Goal: Information Seeking & Learning: Learn about a topic

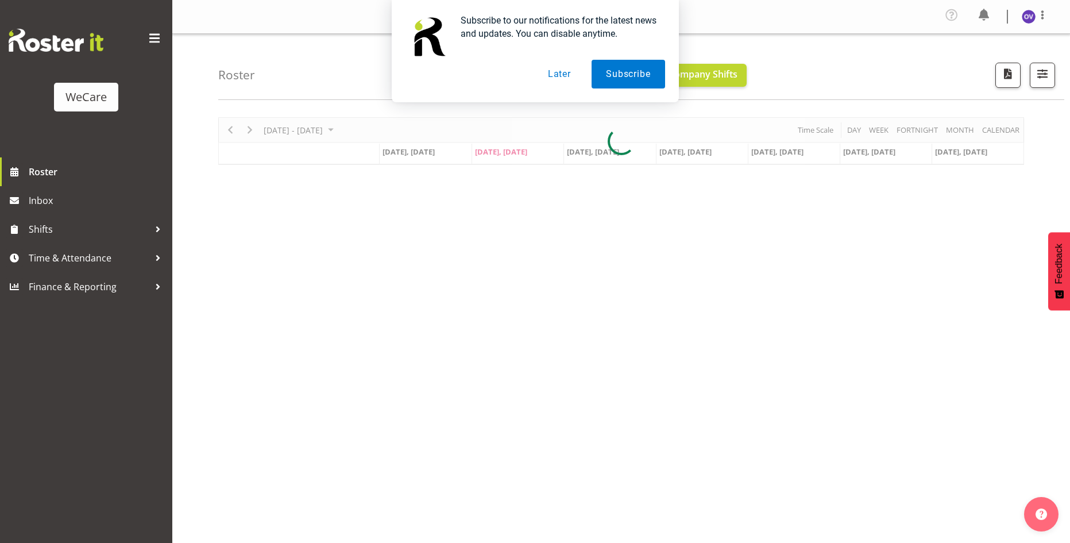
click at [564, 76] on button "Later" at bounding box center [560, 74] width 52 height 29
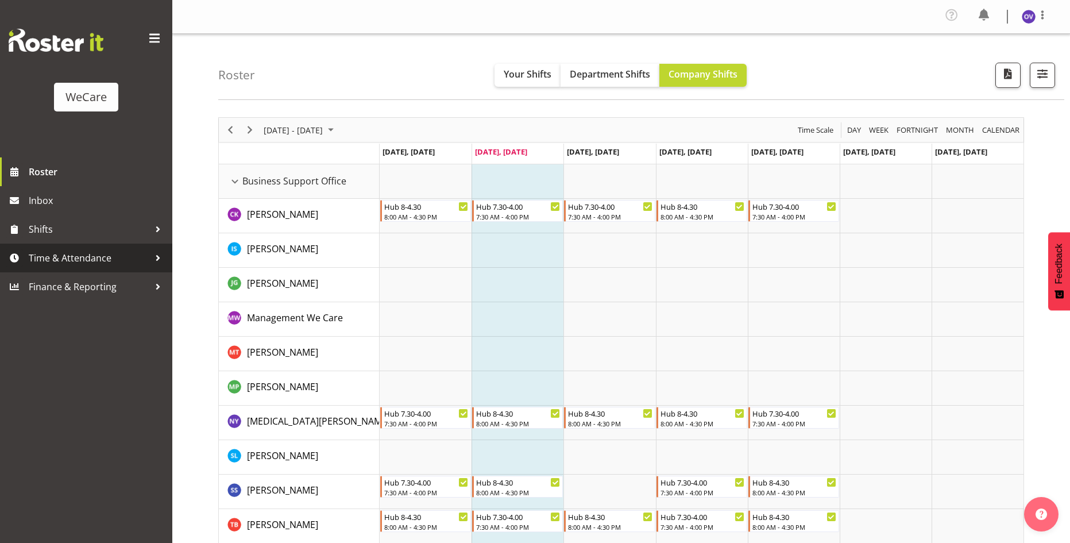
click at [37, 259] on span "Time & Attendance" at bounding box center [89, 257] width 121 height 17
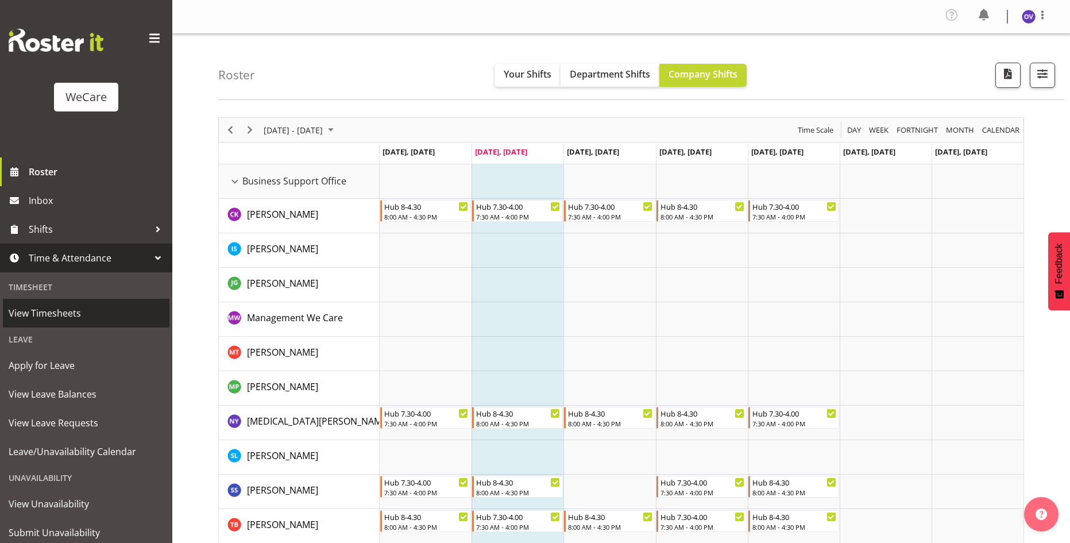
click at [43, 313] on span "View Timesheets" at bounding box center [86, 313] width 155 height 17
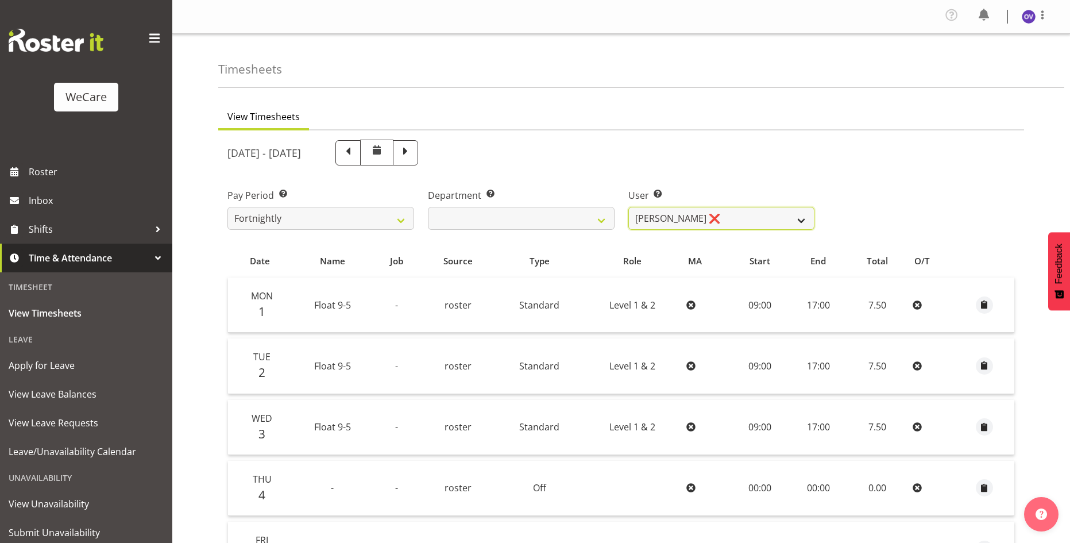
click at [757, 219] on select "[PERSON_NAME] ❌" at bounding box center [722, 218] width 187 height 23
click at [811, 162] on div "[DATE] - [DATE]" at bounding box center [521, 153] width 587 height 26
click at [356, 151] on span at bounding box center [348, 151] width 15 height 15
select select
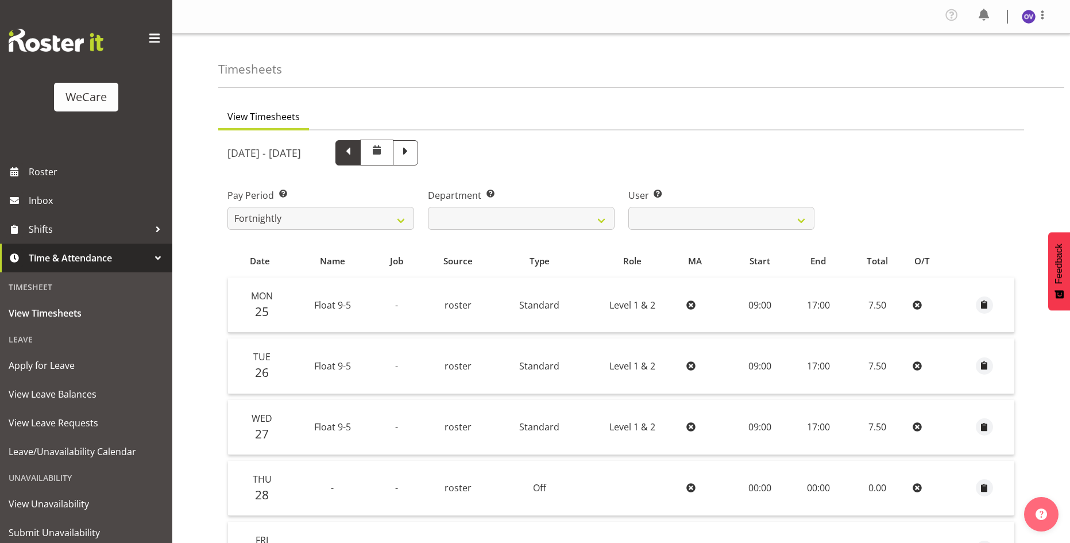
click at [361, 160] on span at bounding box center [348, 152] width 25 height 25
select select
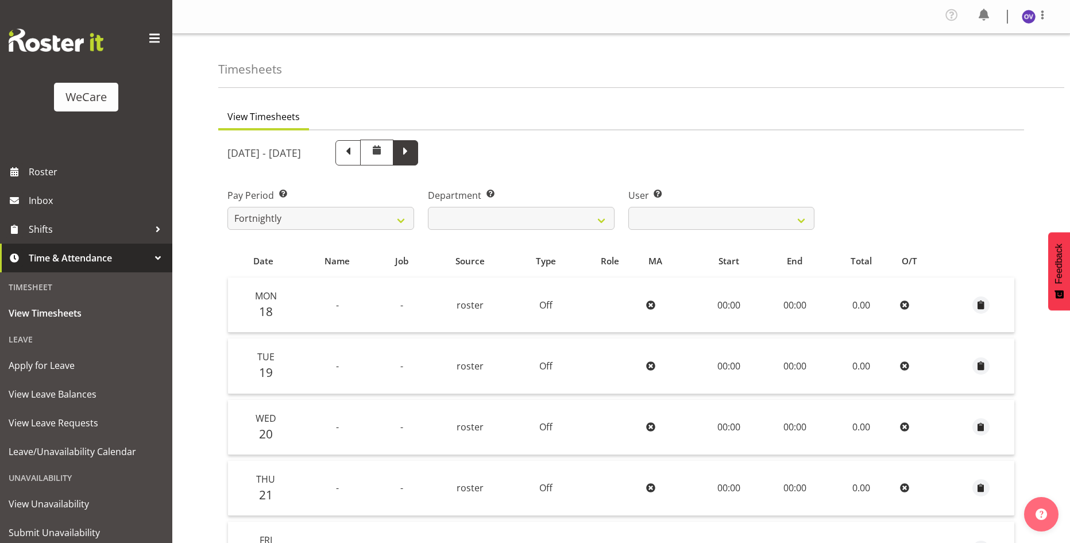
click at [413, 151] on span at bounding box center [405, 151] width 15 height 15
select select
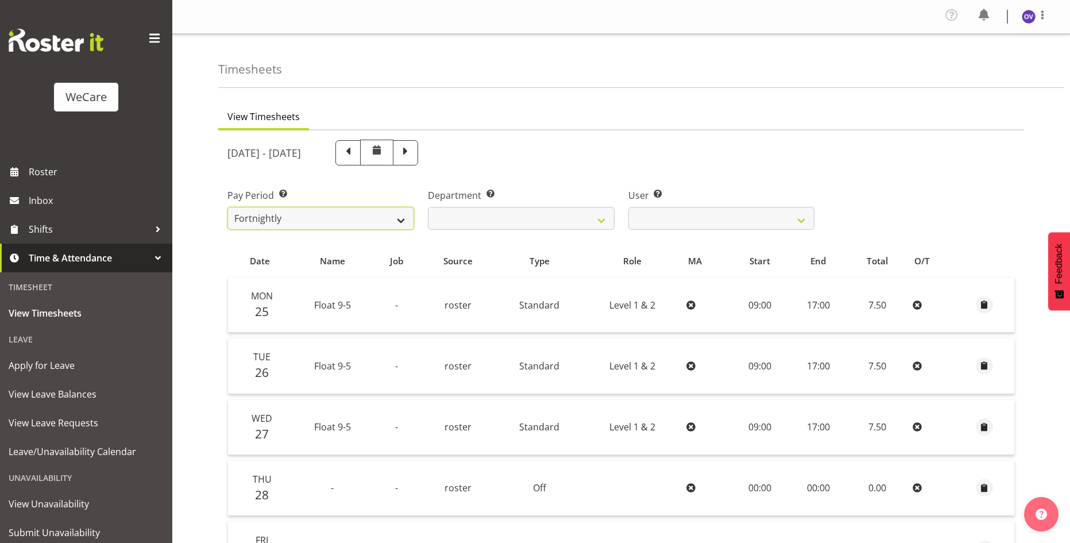
click at [395, 219] on select "Fortnightly" at bounding box center [321, 218] width 187 height 23
click at [372, 187] on div "Pay Period Select which pay period you would like to view. Fortnightly" at bounding box center [321, 204] width 201 height 64
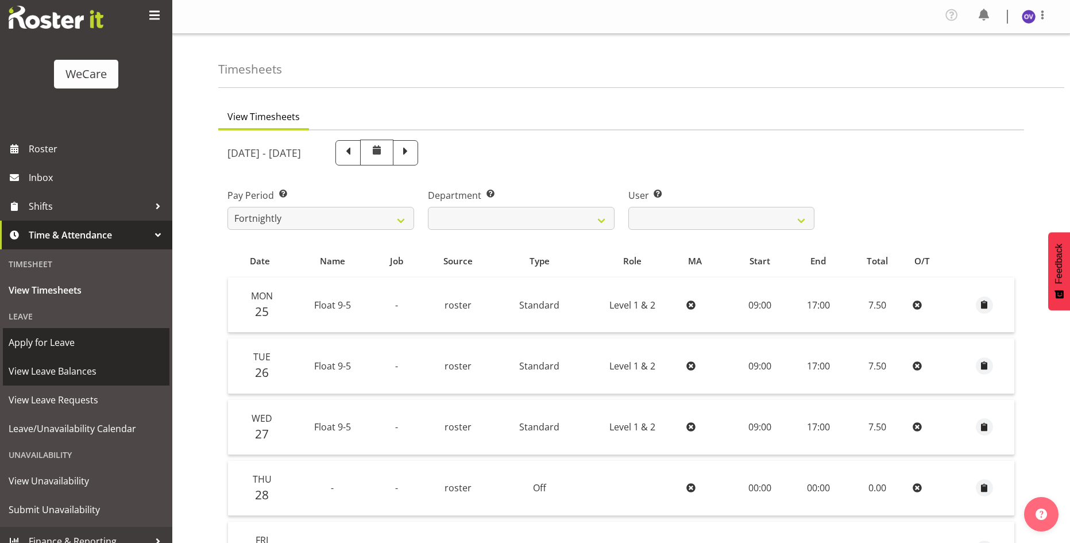
scroll to position [36, 0]
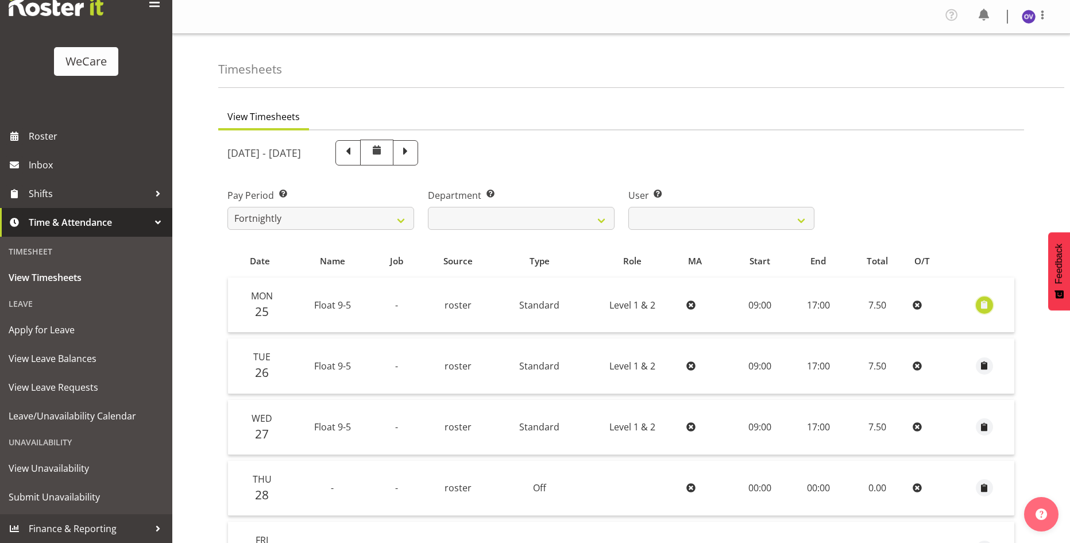
click at [988, 305] on span "button" at bounding box center [985, 304] width 13 height 13
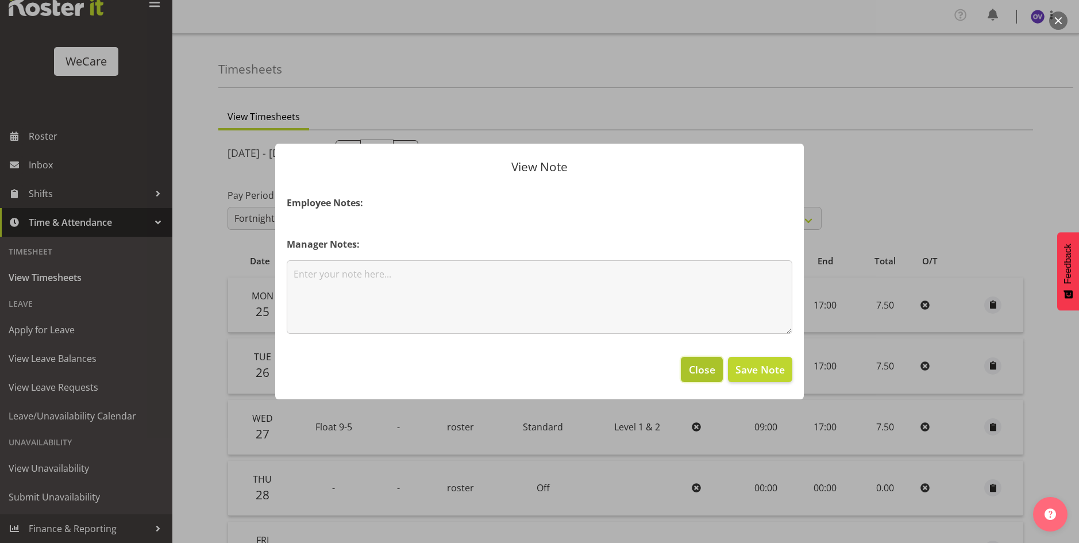
click at [700, 373] on span "Close" at bounding box center [702, 369] width 26 height 15
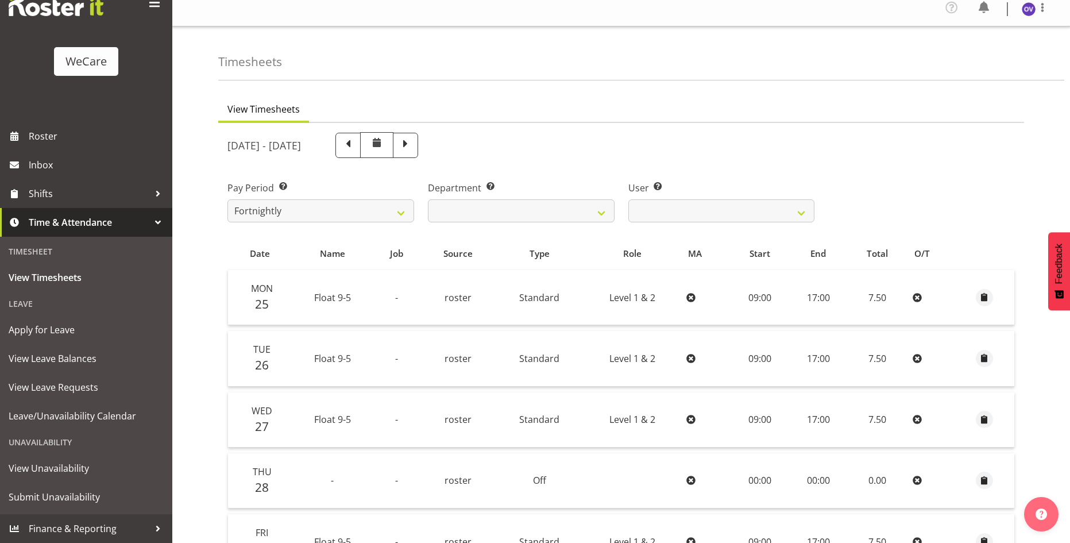
scroll to position [0, 0]
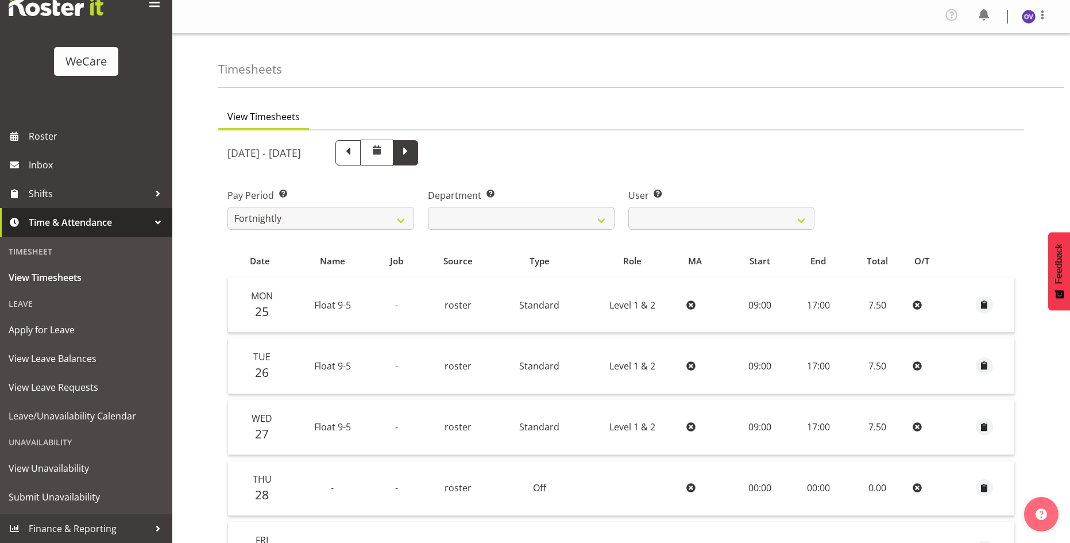
click at [413, 158] on span at bounding box center [405, 151] width 15 height 15
select select
click at [76, 137] on span "Roster" at bounding box center [98, 136] width 138 height 17
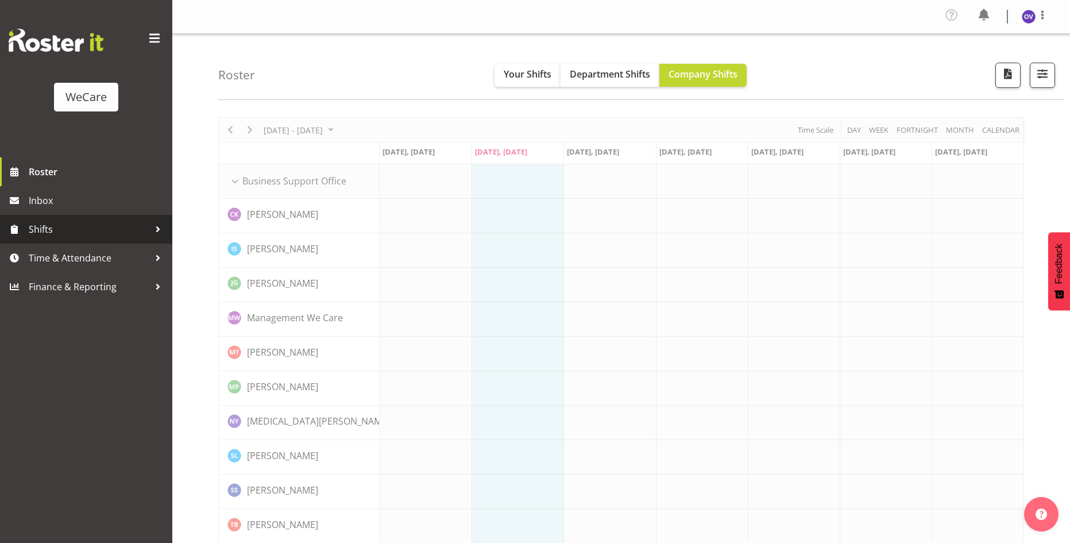
click at [59, 237] on span "Shifts" at bounding box center [89, 229] width 121 height 17
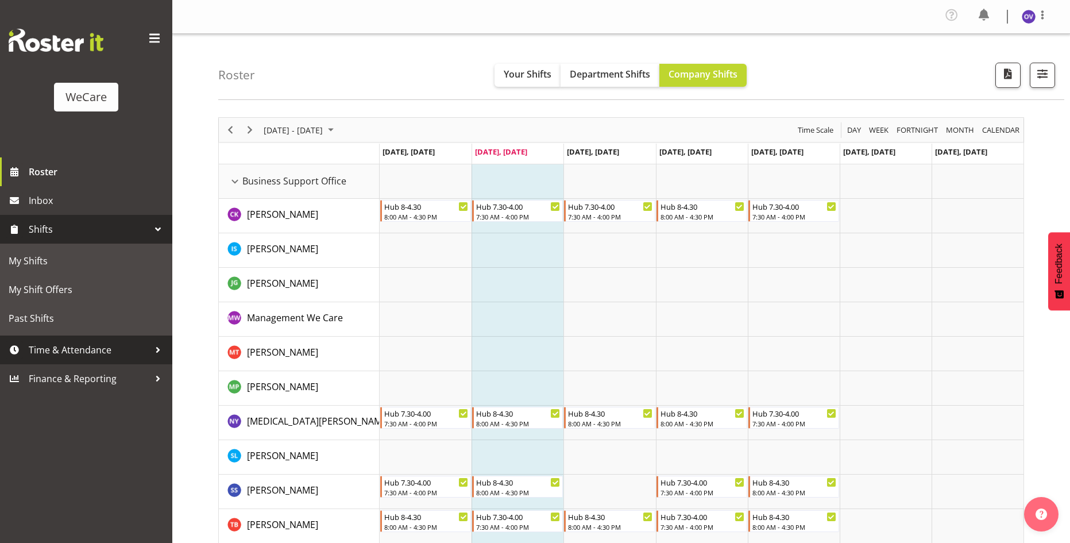
click at [75, 353] on span "Time & Attendance" at bounding box center [89, 349] width 121 height 17
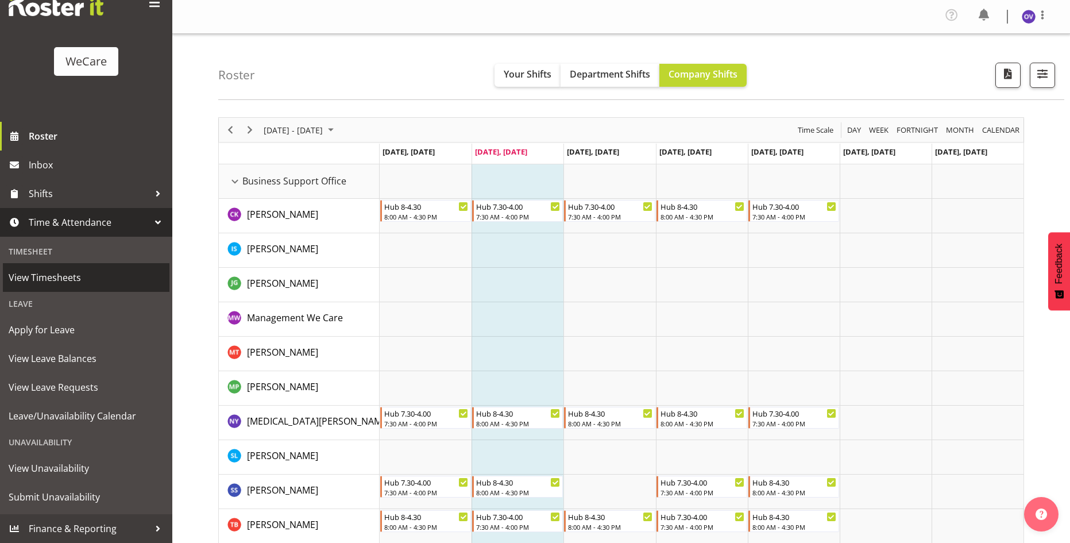
scroll to position [57, 0]
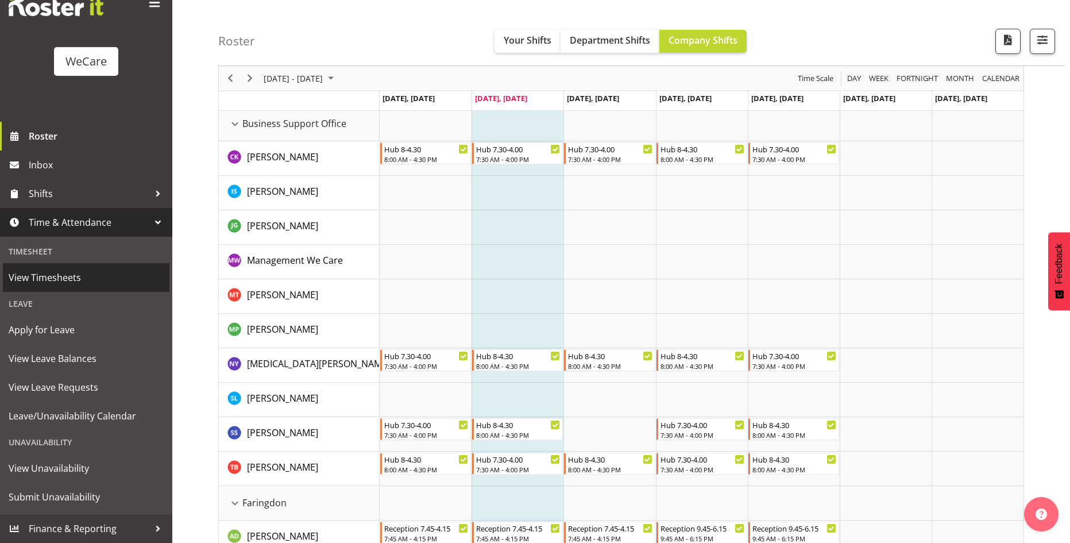
click at [57, 272] on span "View Timesheets" at bounding box center [86, 277] width 155 height 17
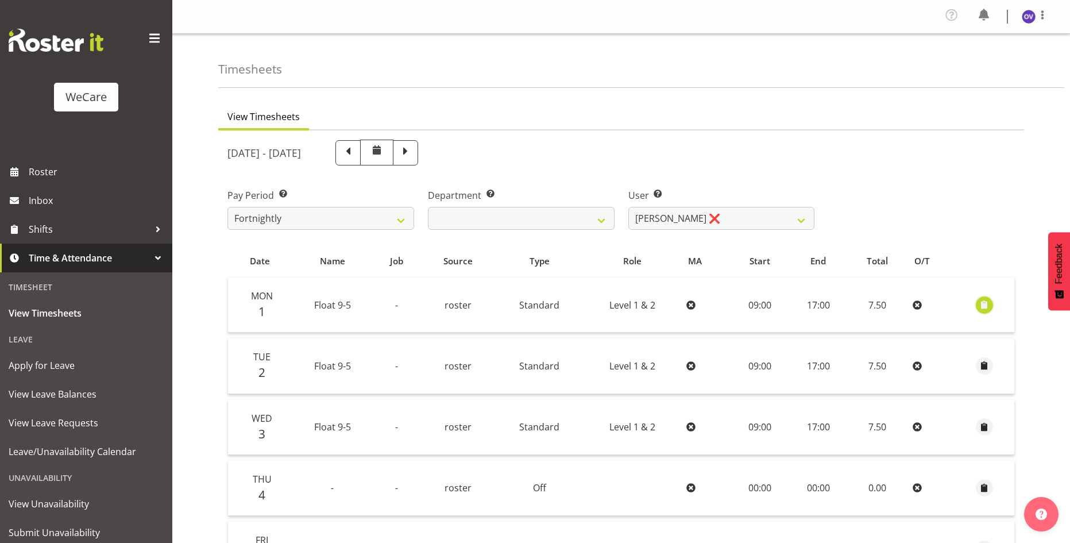
click at [989, 306] on span "button" at bounding box center [985, 304] width 13 height 13
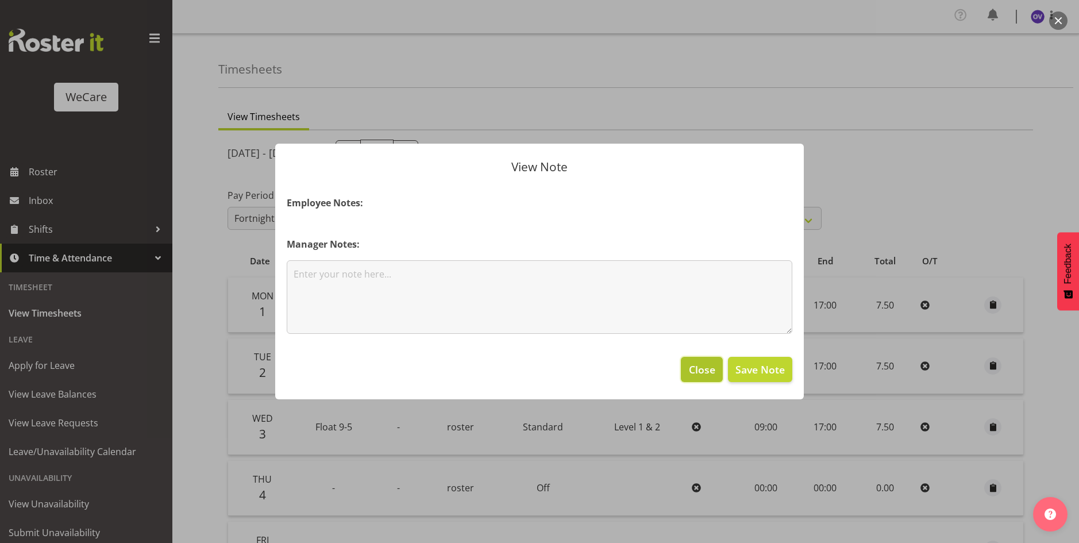
click at [695, 371] on span "Close" at bounding box center [702, 369] width 26 height 15
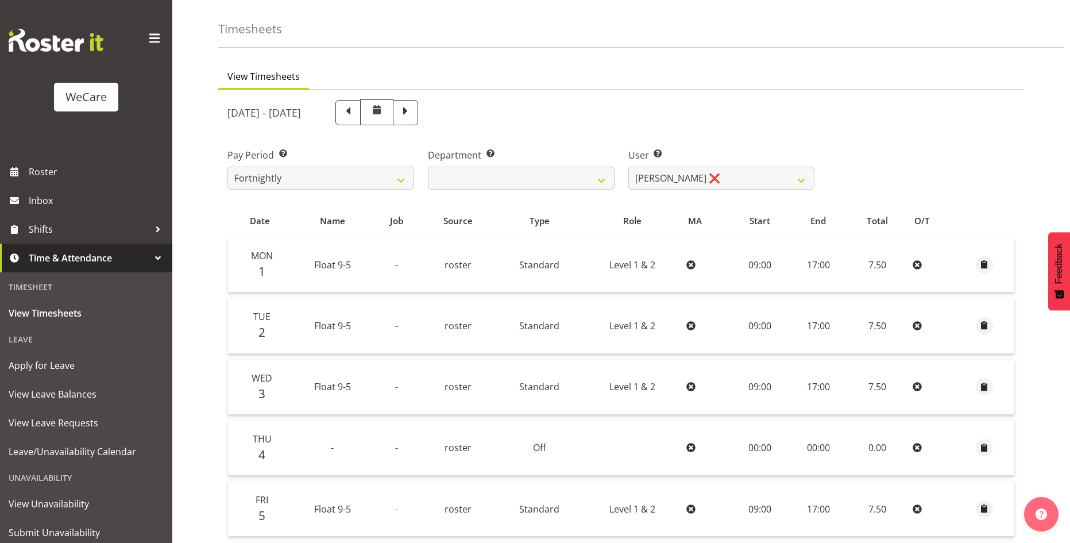
scroll to position [57, 0]
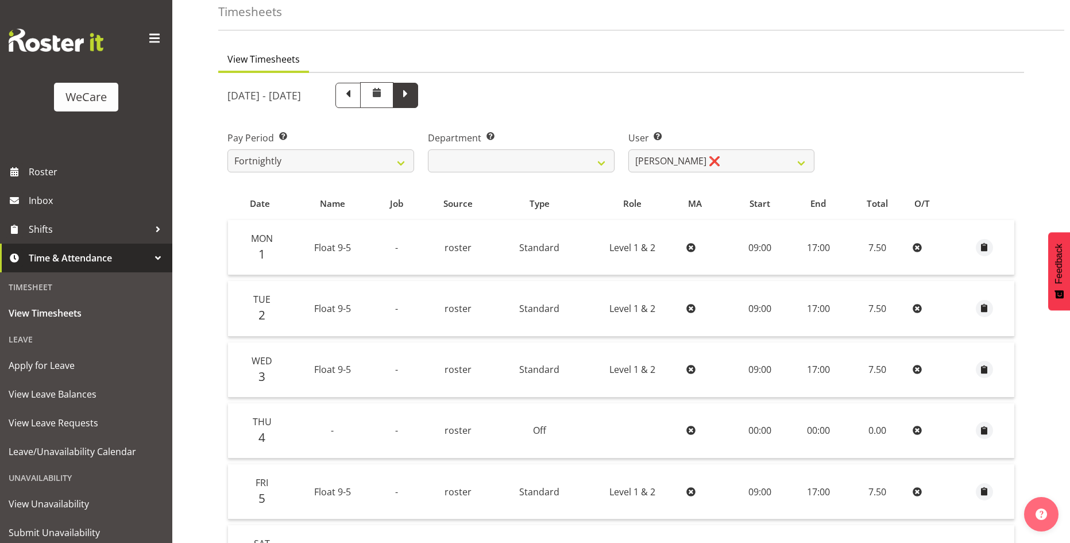
click at [413, 87] on span at bounding box center [405, 94] width 15 height 15
select select
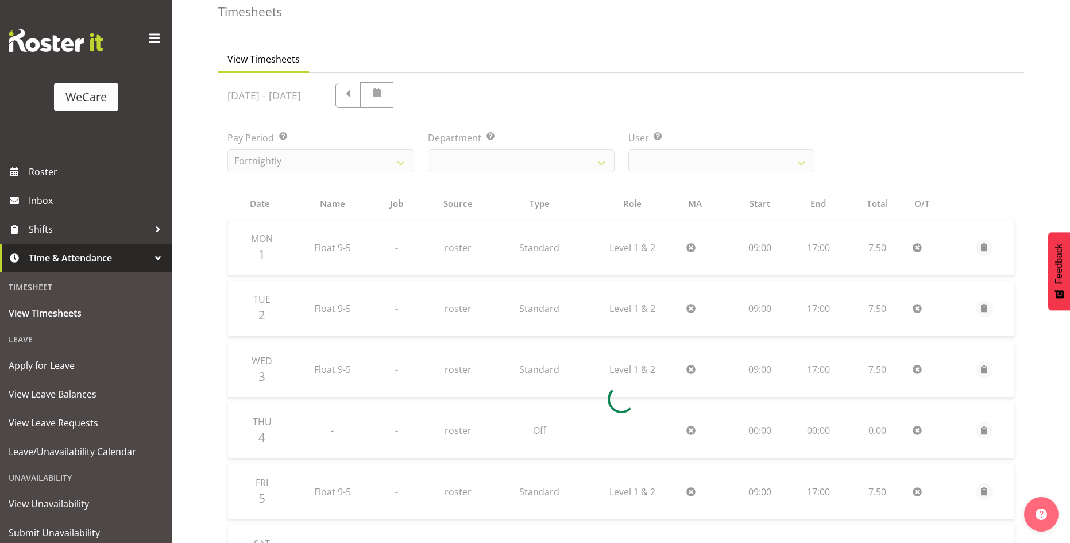
scroll to position [22, 0]
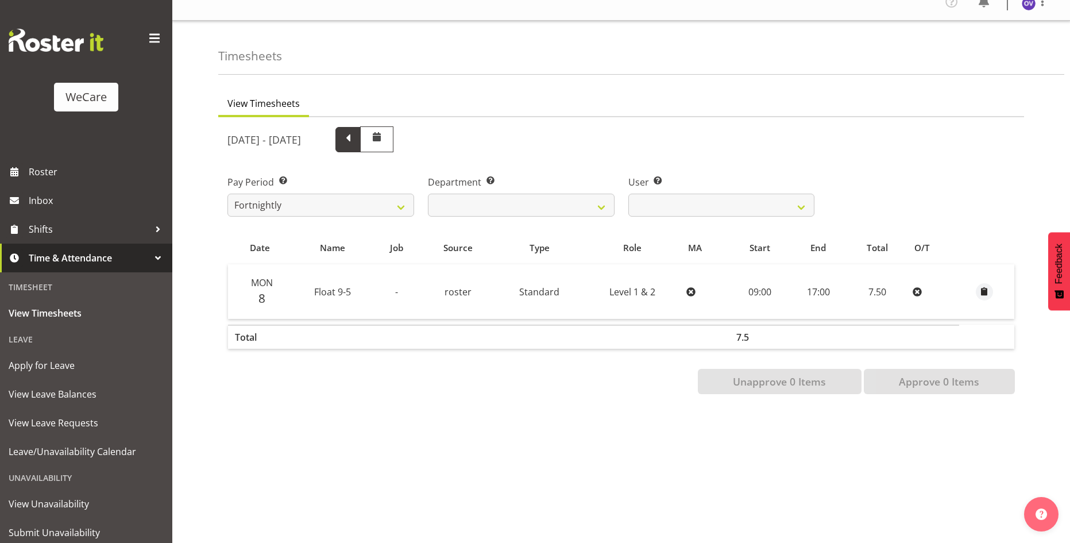
click at [356, 131] on span at bounding box center [348, 138] width 15 height 15
select select
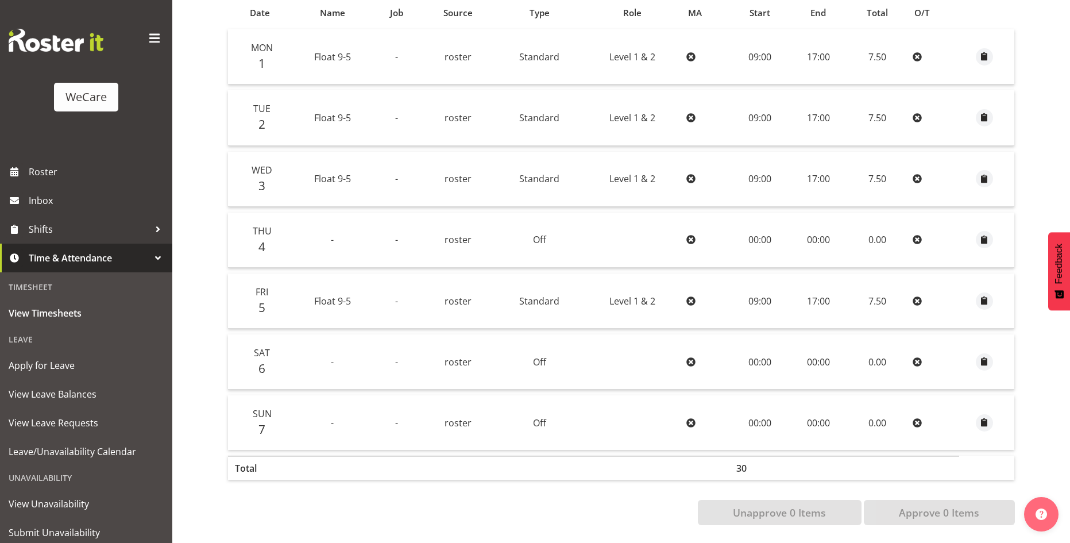
scroll to position [0, 0]
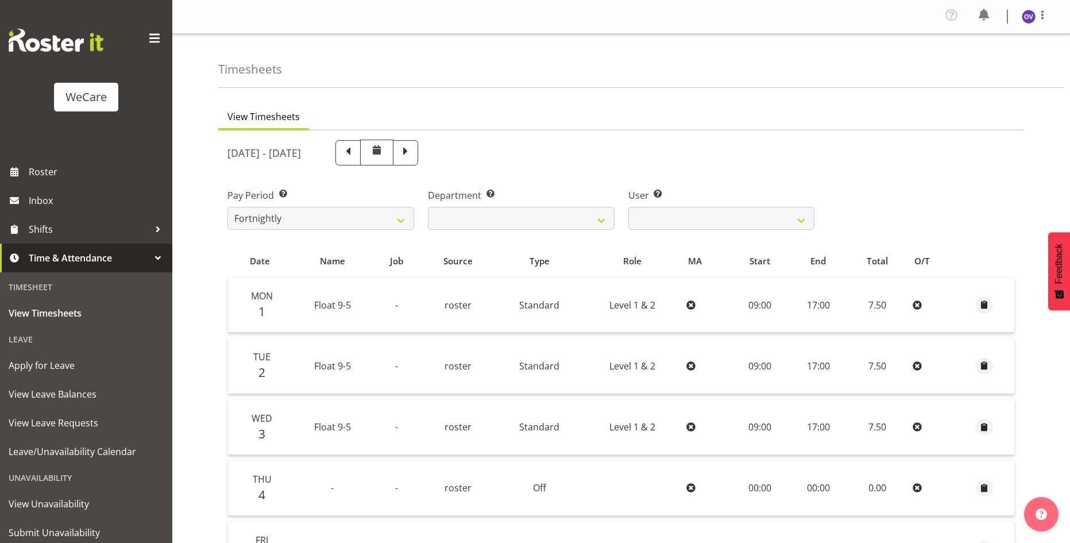
click at [356, 147] on span at bounding box center [348, 151] width 15 height 15
select select
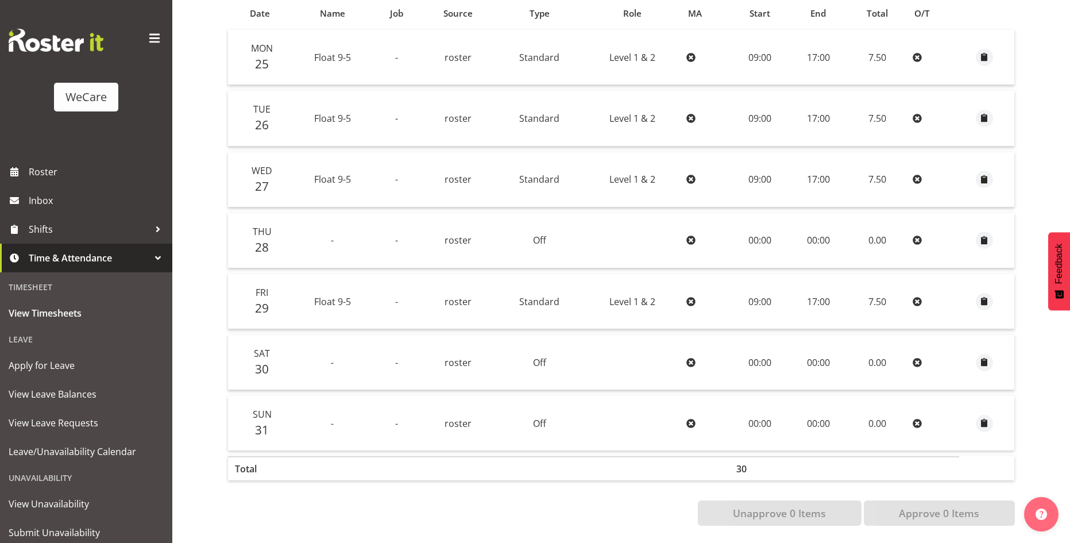
scroll to position [257, 0]
click at [42, 198] on span "Inbox" at bounding box center [98, 200] width 138 height 17
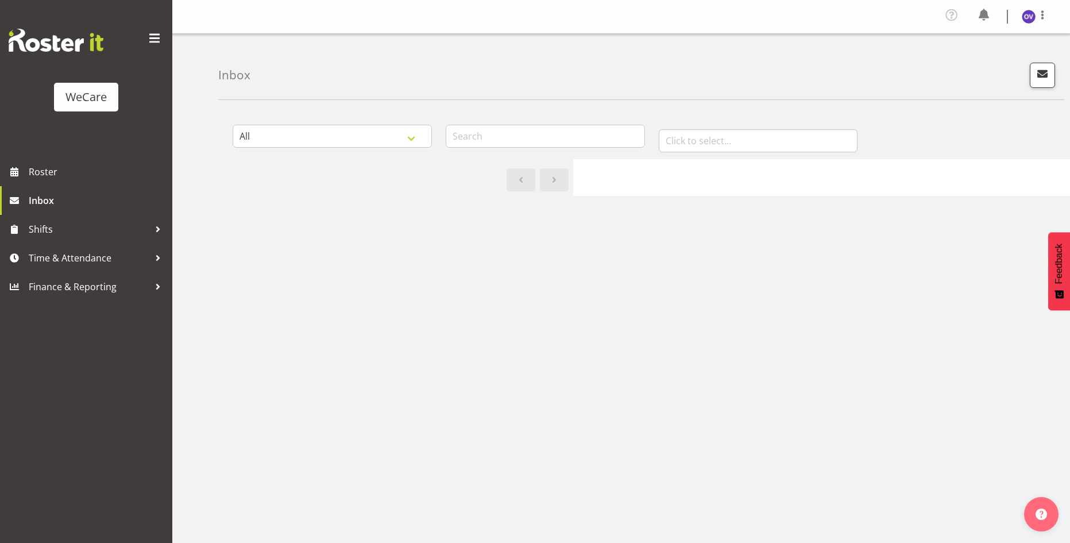
click at [159, 40] on span at bounding box center [154, 38] width 18 height 18
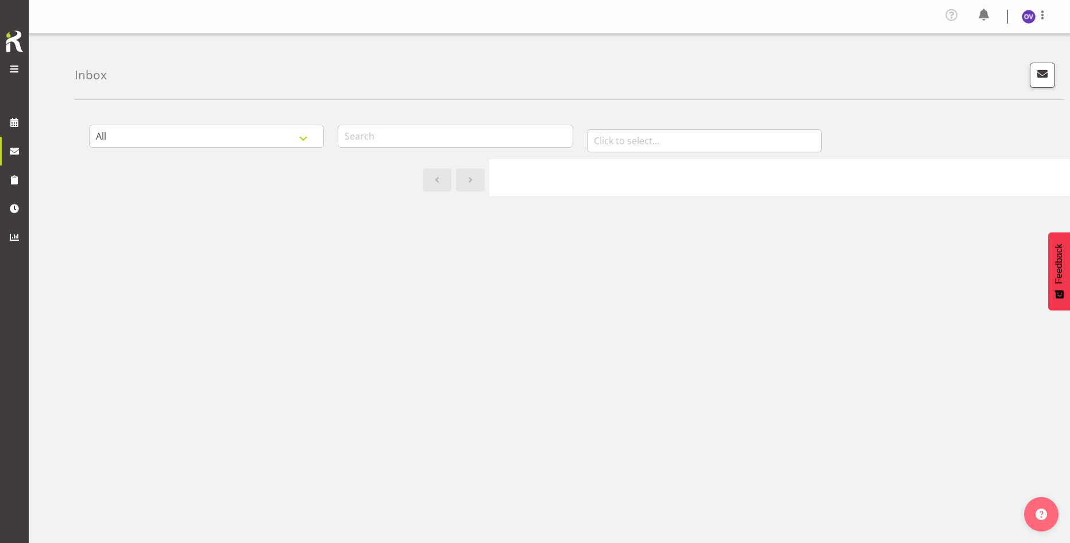
click at [17, 72] on span at bounding box center [14, 69] width 14 height 14
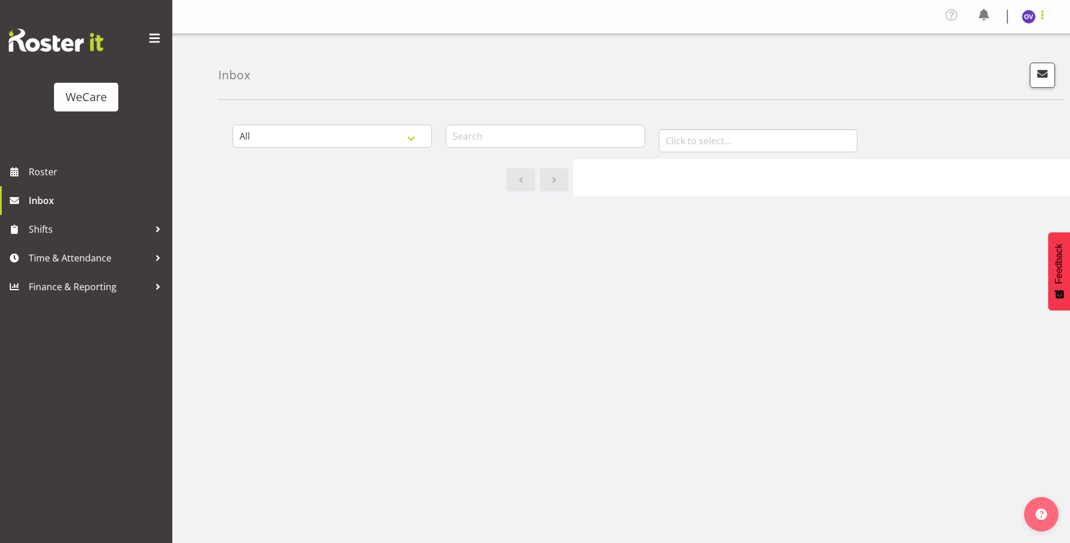
click at [1043, 16] on span at bounding box center [1043, 15] width 14 height 14
click at [968, 39] on link "Profile" at bounding box center [994, 42] width 110 height 21
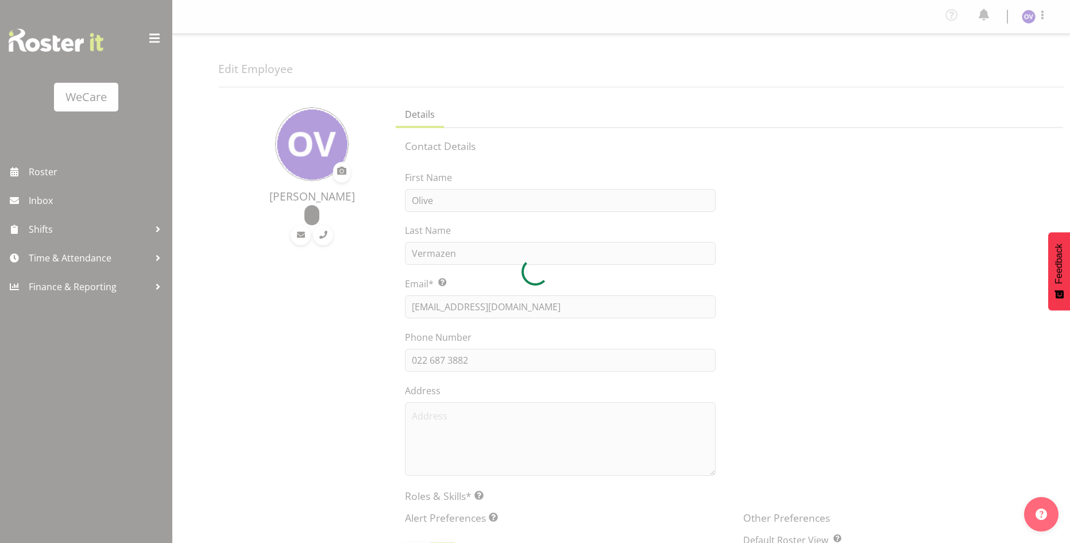
select select "location"
select select "TimelineWeek"
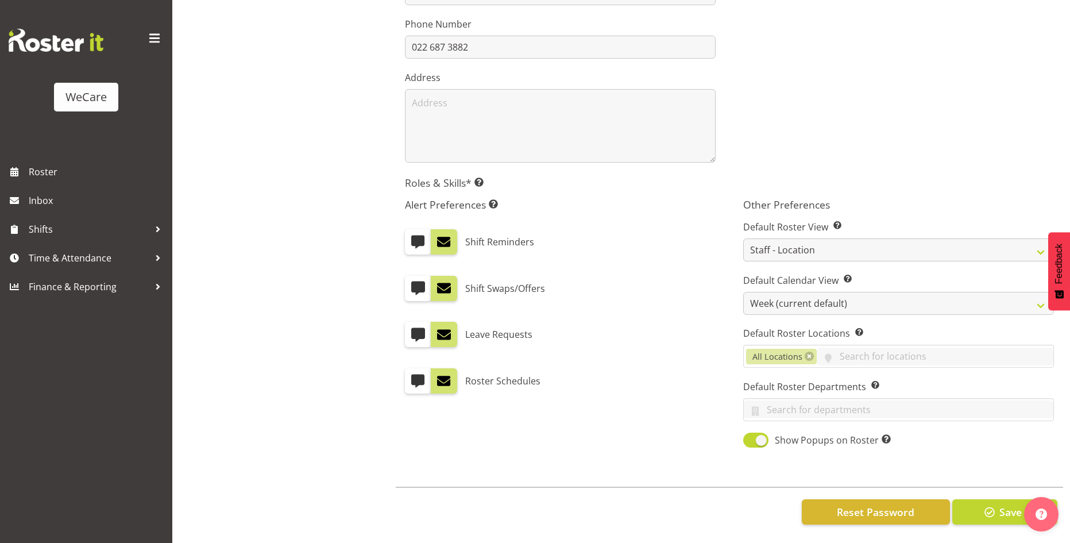
scroll to position [322, 0]
click at [56, 255] on span "Time & Attendance" at bounding box center [89, 257] width 121 height 17
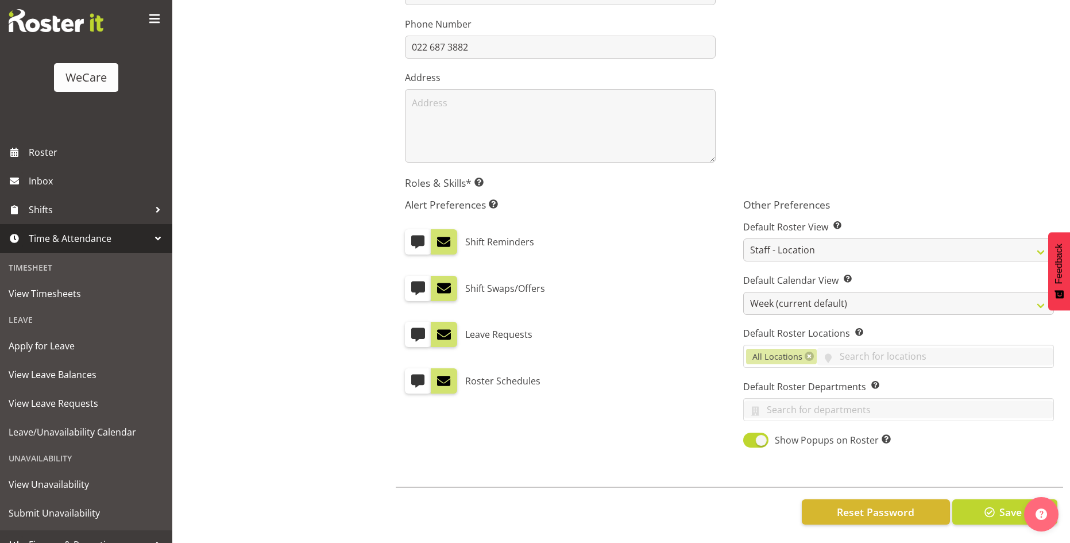
scroll to position [36, 0]
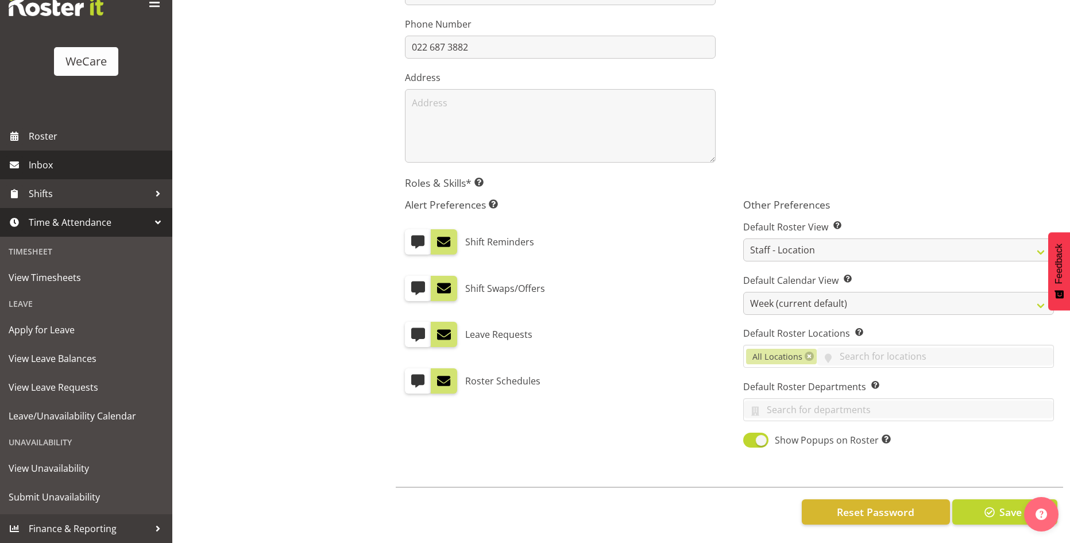
click at [36, 165] on span "Inbox" at bounding box center [98, 164] width 138 height 17
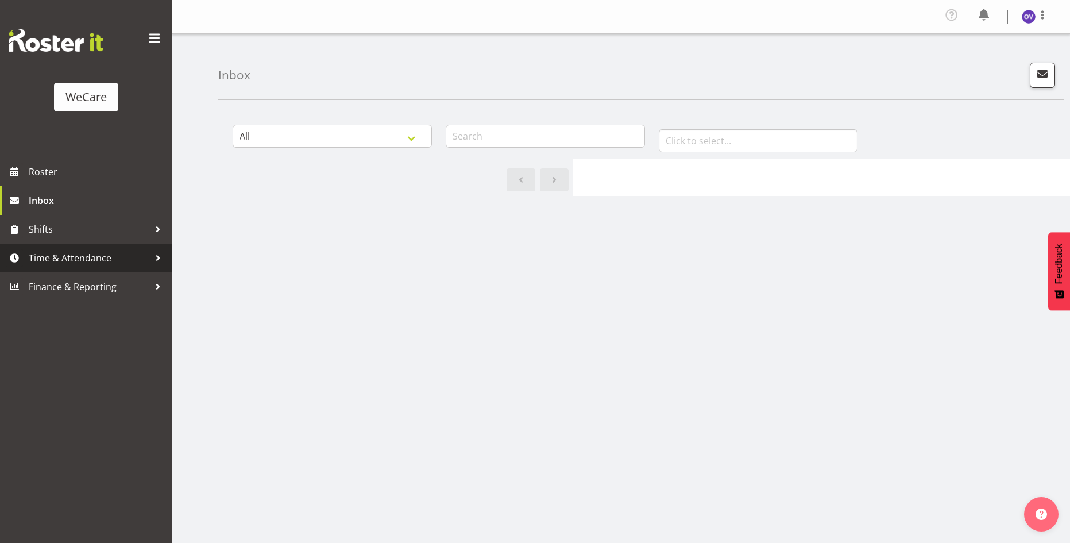
click at [80, 261] on span "Time & Attendance" at bounding box center [89, 257] width 121 height 17
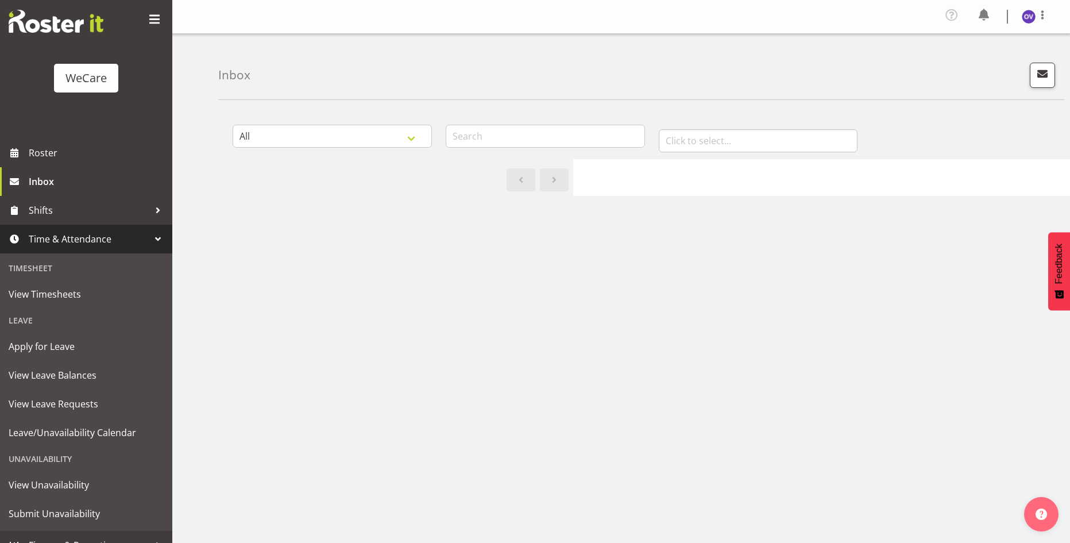
scroll to position [36, 0]
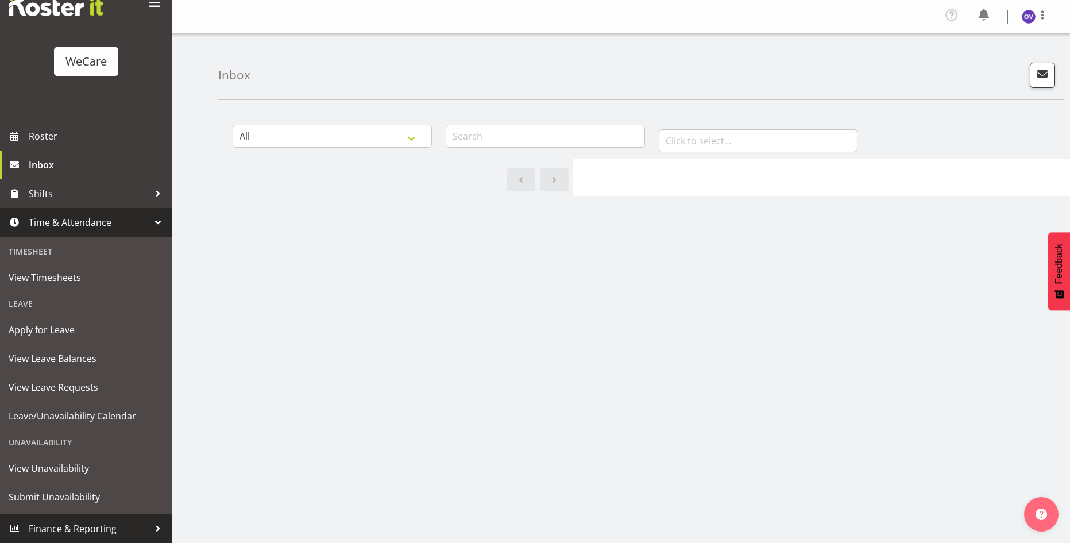
click at [45, 526] on span "Finance & Reporting" at bounding box center [89, 528] width 121 height 17
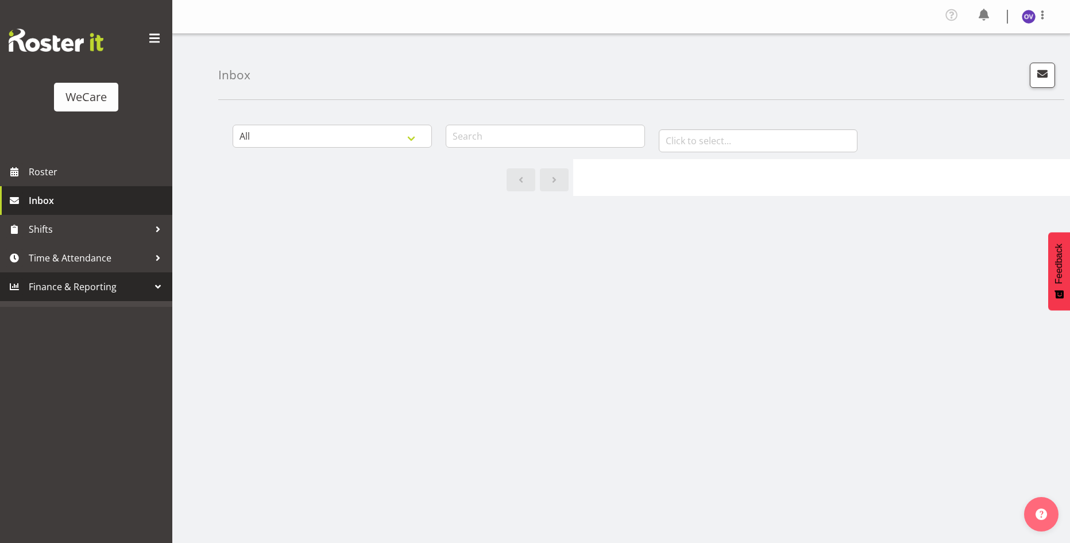
click at [73, 194] on span "Inbox" at bounding box center [98, 200] width 138 height 17
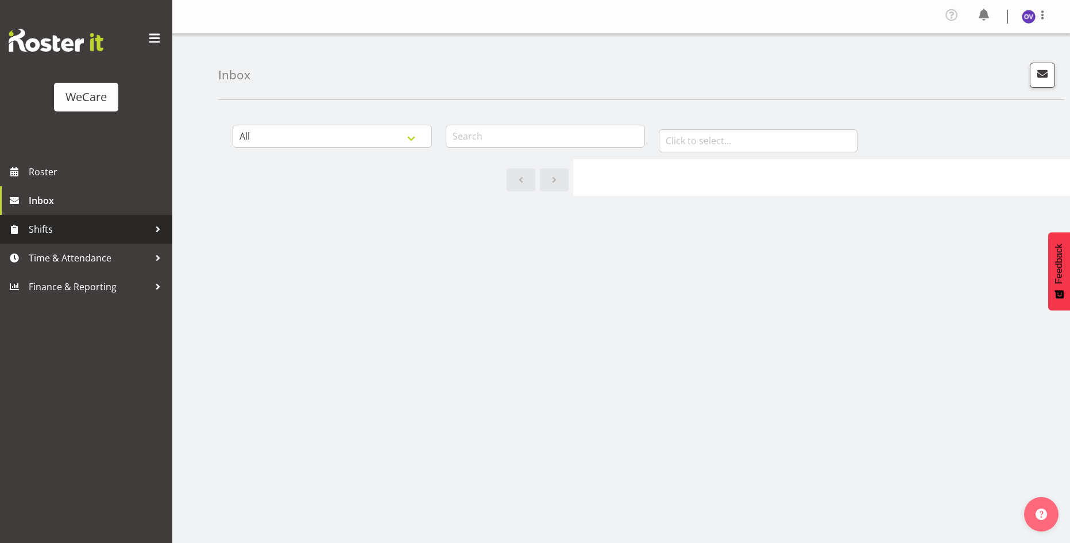
click at [57, 233] on span "Shifts" at bounding box center [89, 229] width 121 height 17
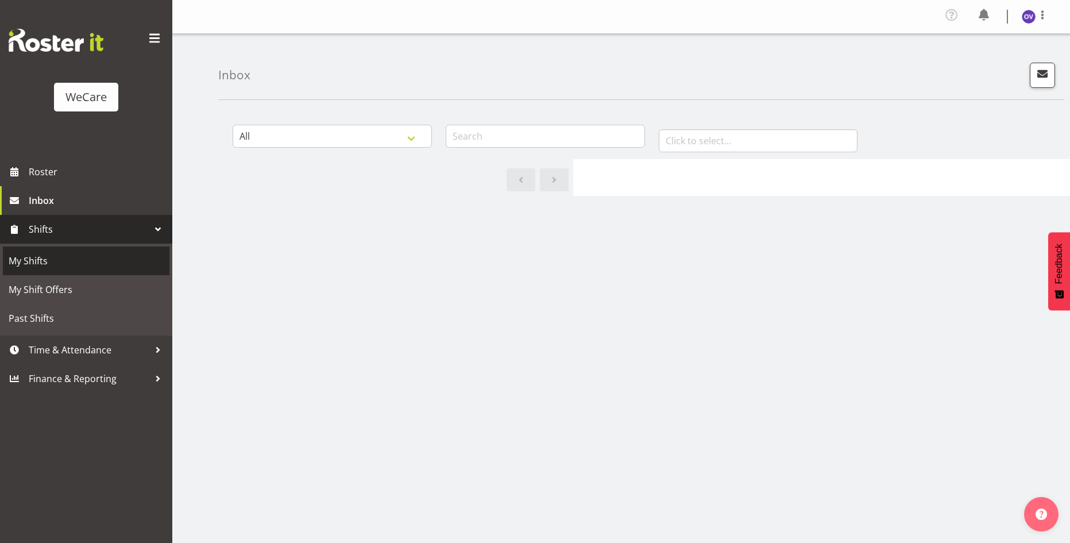
click at [65, 268] on span "My Shifts" at bounding box center [86, 260] width 155 height 17
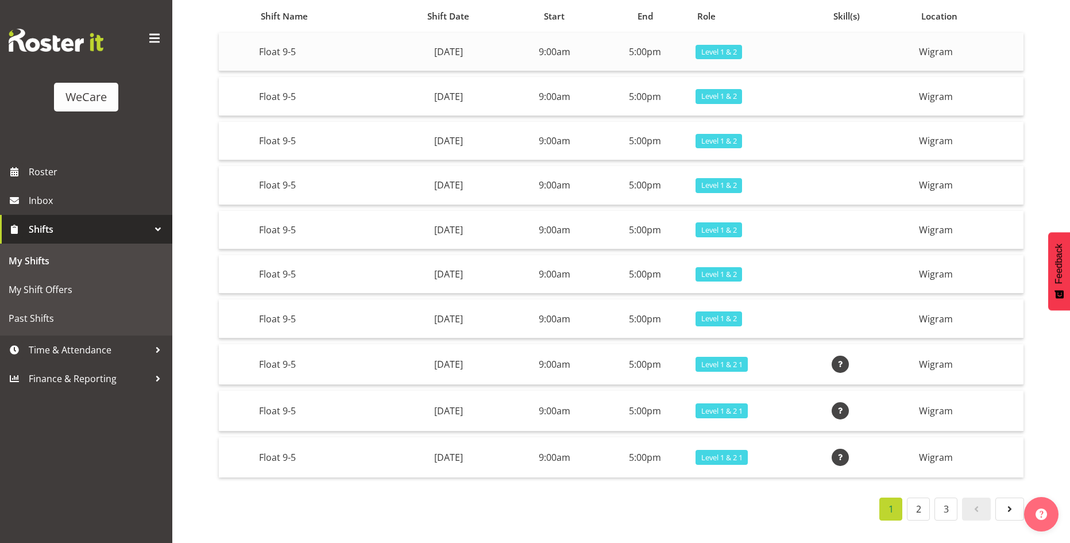
scroll to position [129, 0]
click at [923, 503] on link "2" at bounding box center [918, 509] width 23 height 23
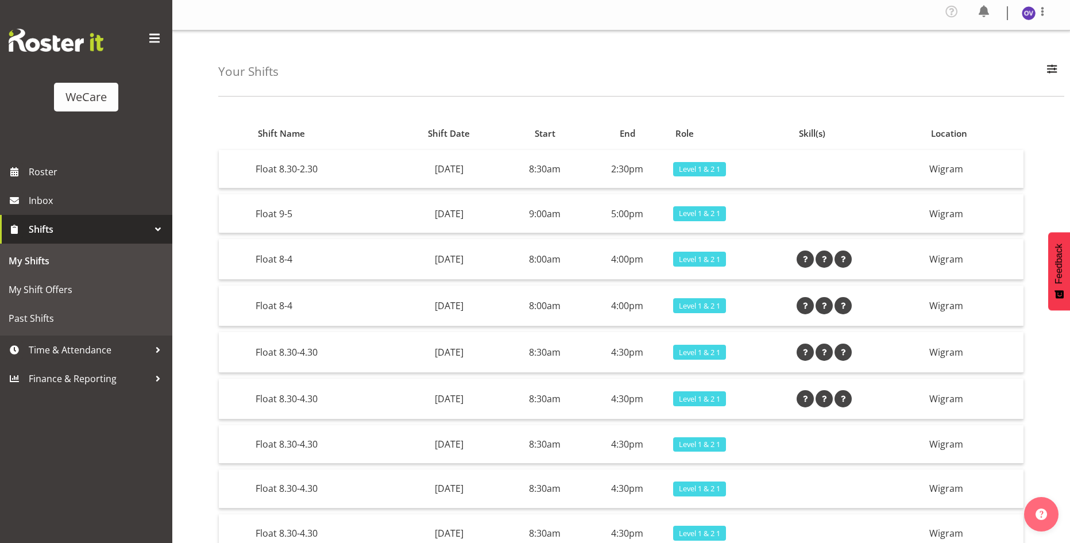
scroll to position [0, 0]
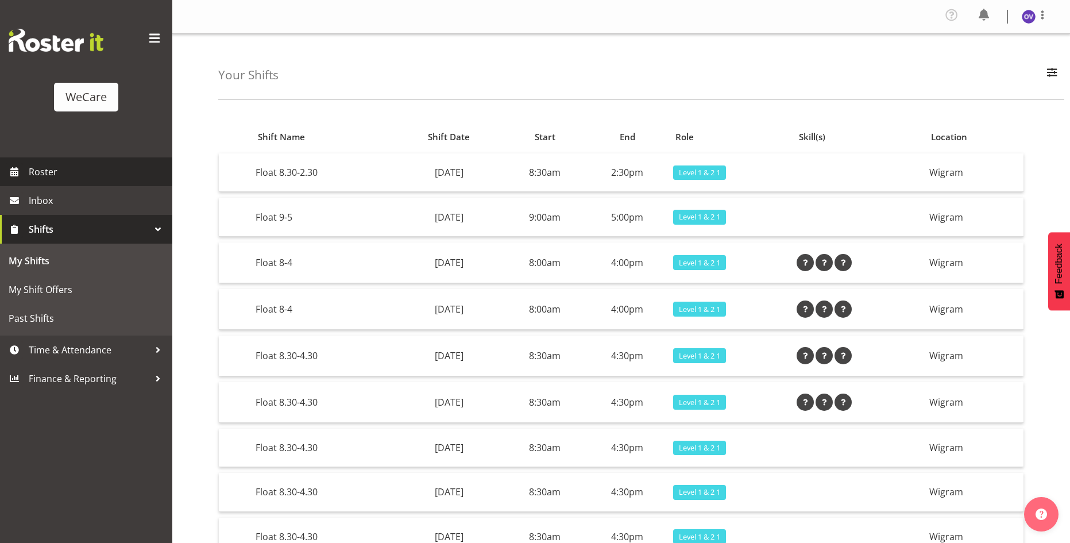
click at [48, 176] on span "Roster" at bounding box center [98, 171] width 138 height 17
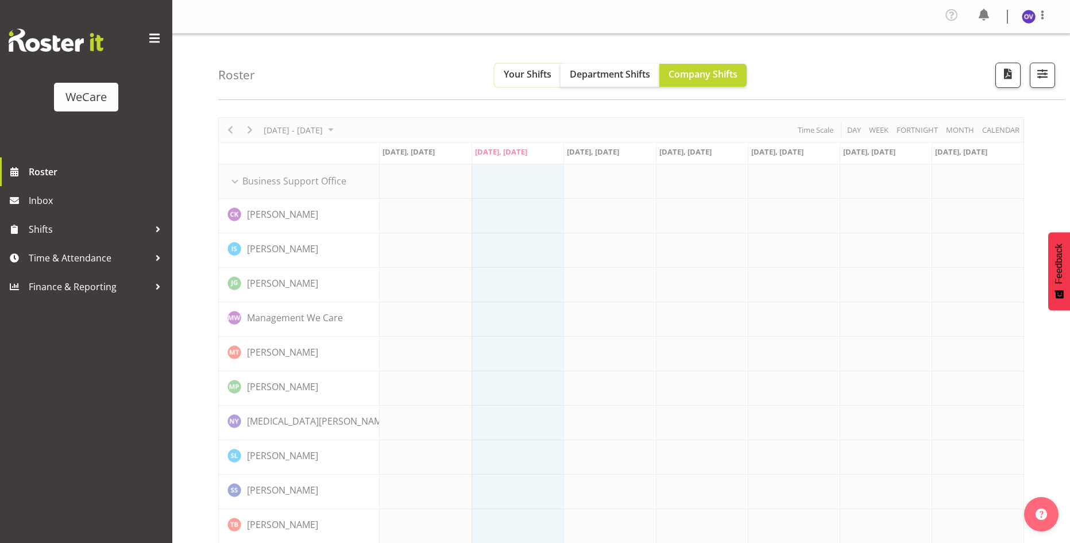
click at [515, 74] on span "Your Shifts" at bounding box center [528, 74] width 48 height 13
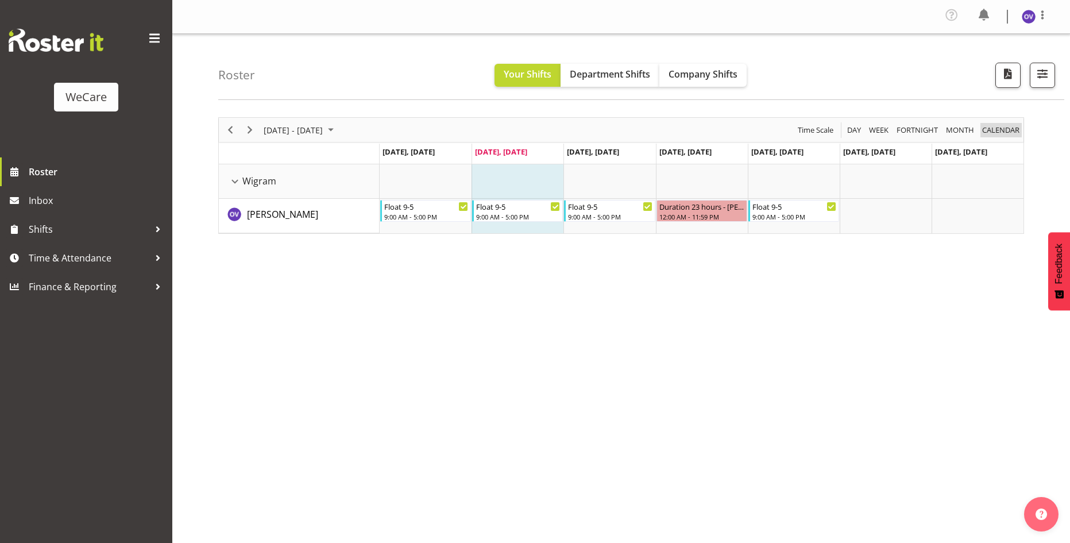
click at [989, 128] on span "calendar" at bounding box center [1001, 130] width 40 height 14
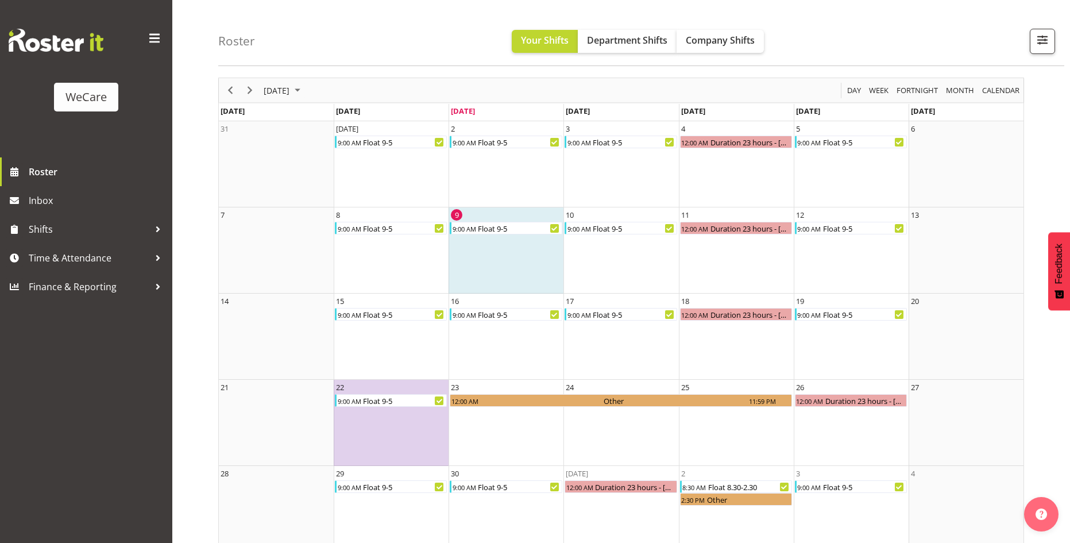
scroll to position [57, 0]
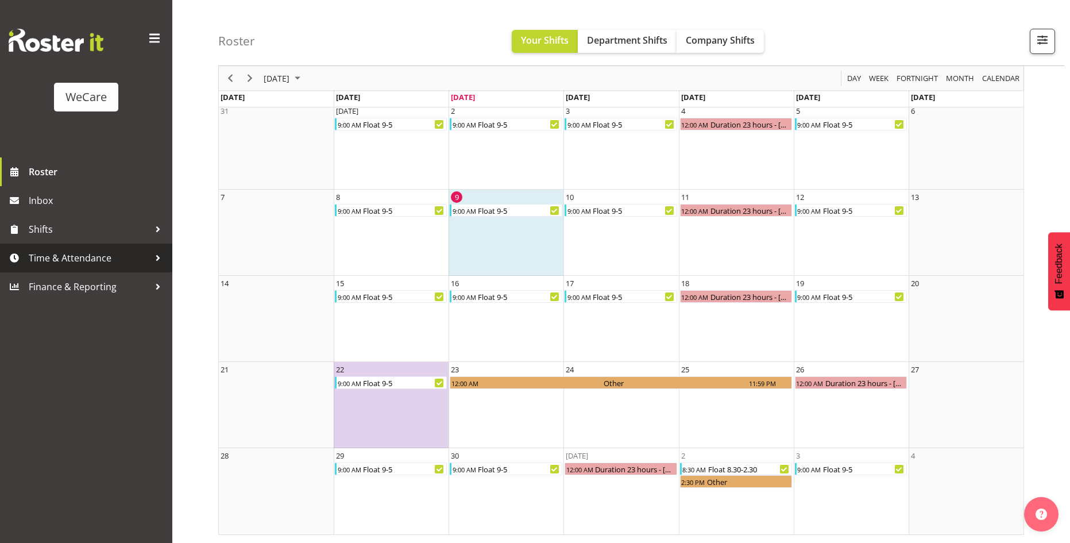
click at [99, 246] on link "Time & Attendance" at bounding box center [86, 258] width 172 height 29
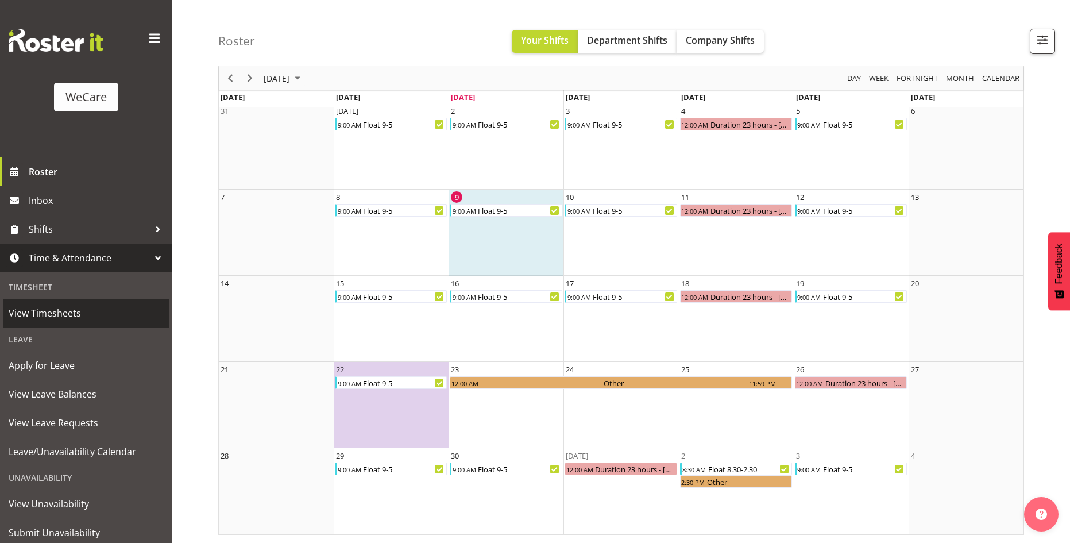
click at [47, 314] on span "View Timesheets" at bounding box center [86, 313] width 155 height 17
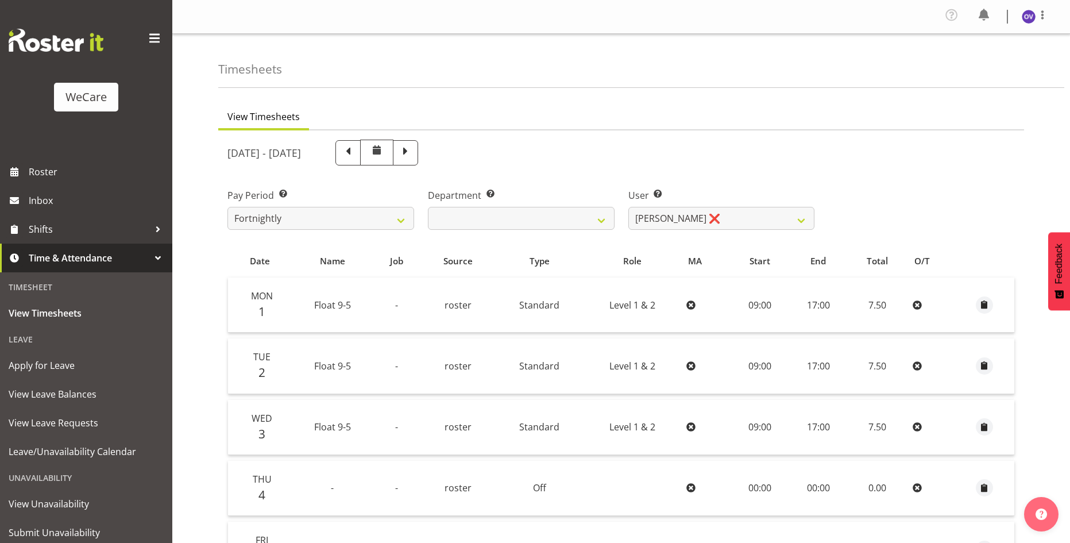
click at [301, 307] on td "Float 9-5" at bounding box center [332, 305] width 82 height 55
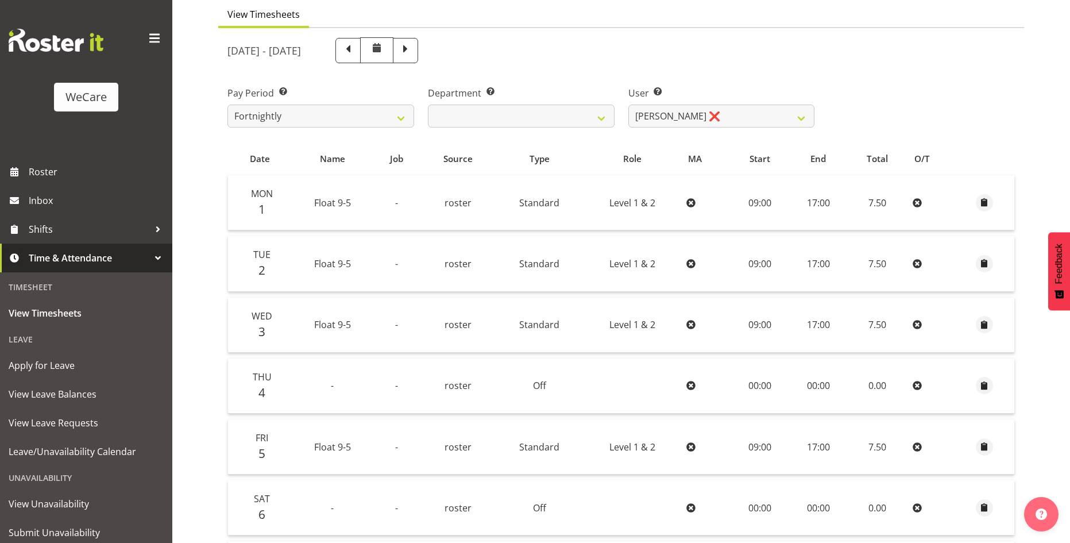
scroll to position [115, 0]
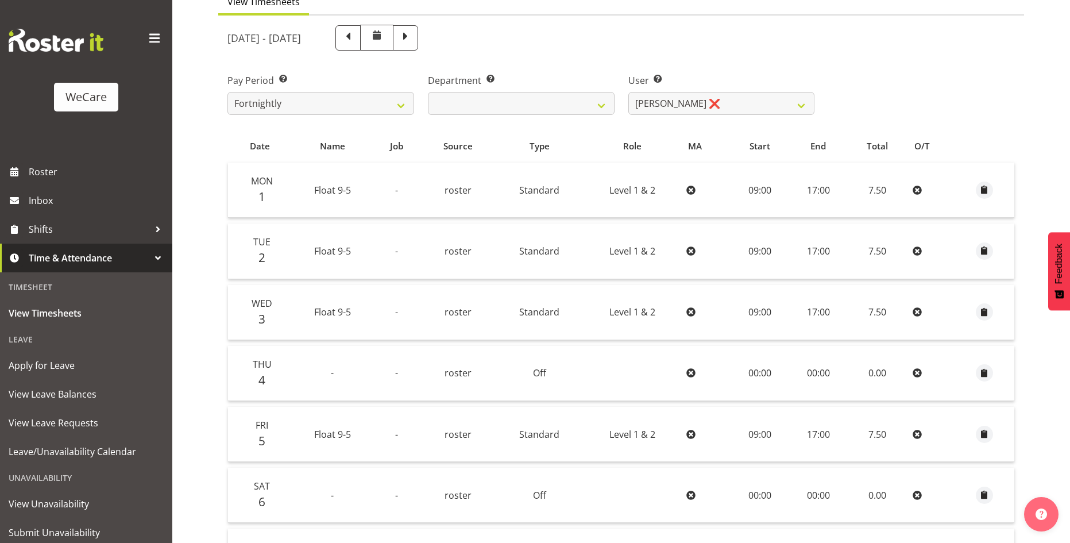
click at [389, 251] on td "-" at bounding box center [396, 251] width 47 height 55
click at [394, 309] on td "-" at bounding box center [396, 312] width 47 height 55
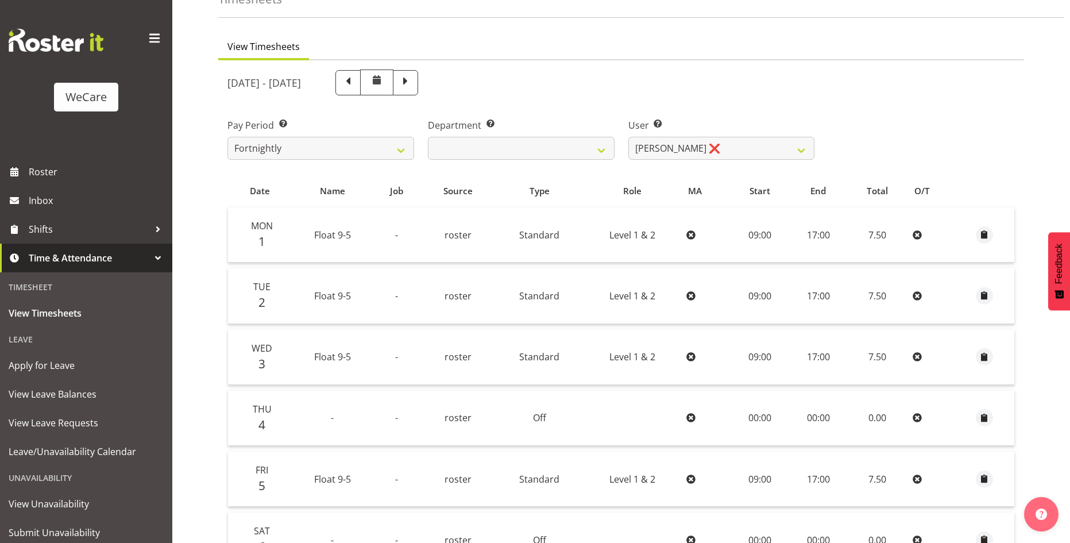
scroll to position [0, 0]
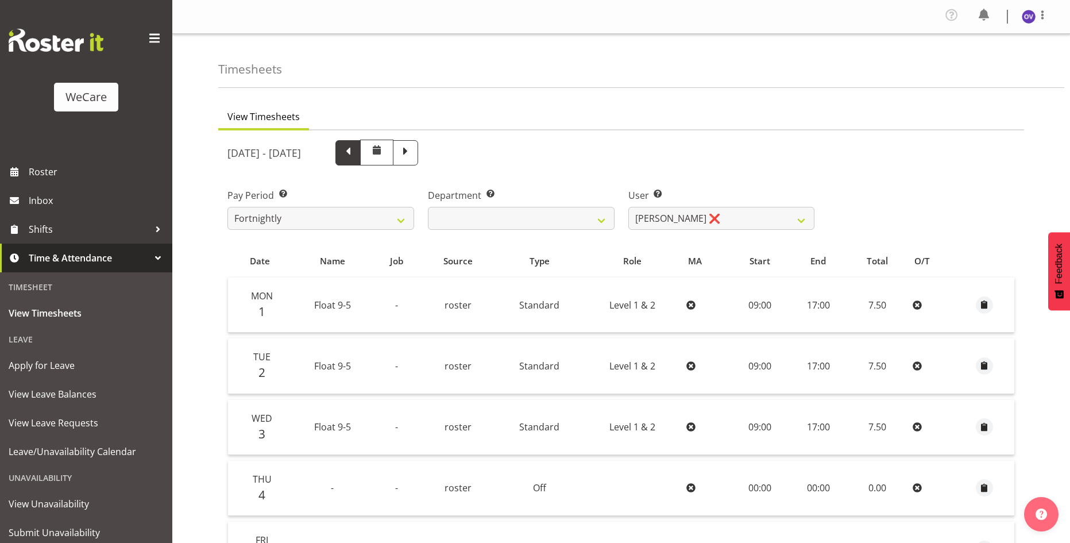
click at [356, 148] on span at bounding box center [348, 151] width 15 height 15
select select
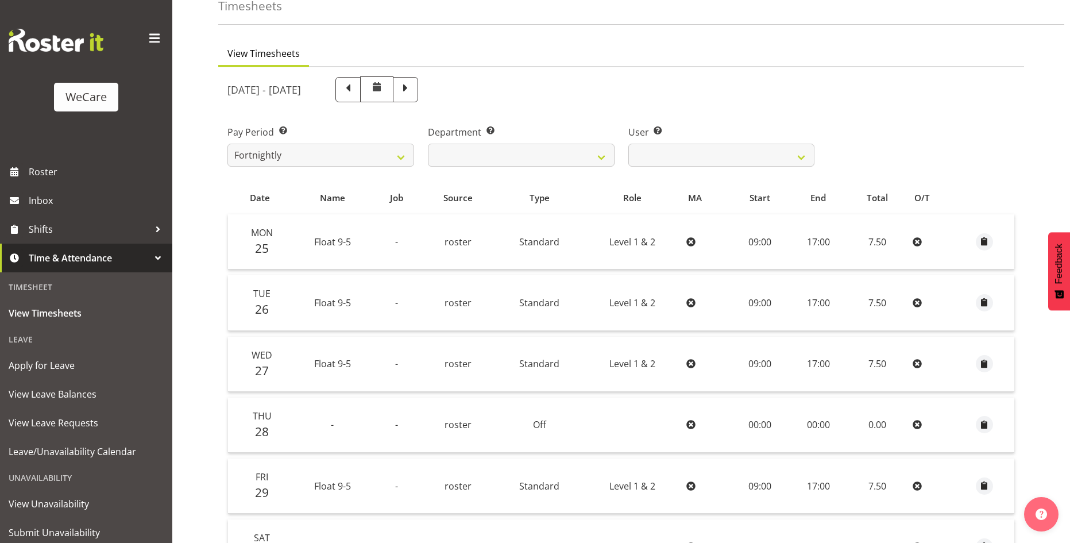
scroll to position [172, 0]
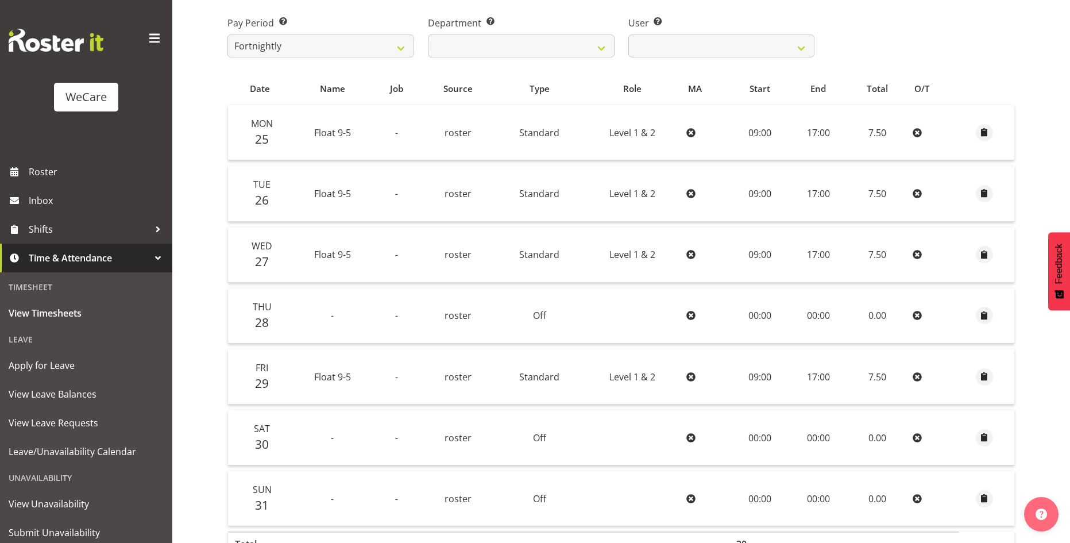
click at [560, 252] on td "Standard" at bounding box center [540, 255] width 88 height 55
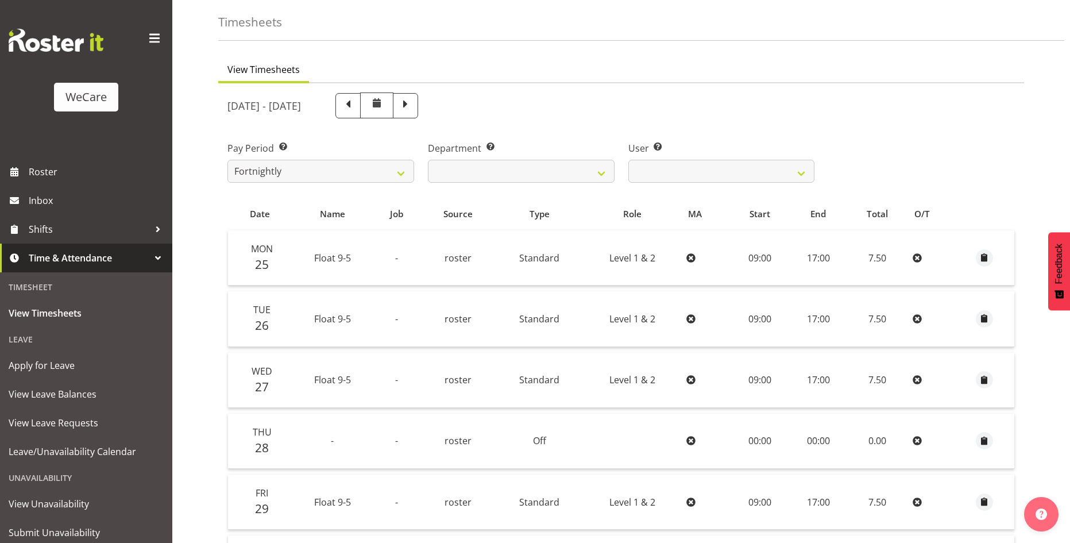
scroll to position [0, 0]
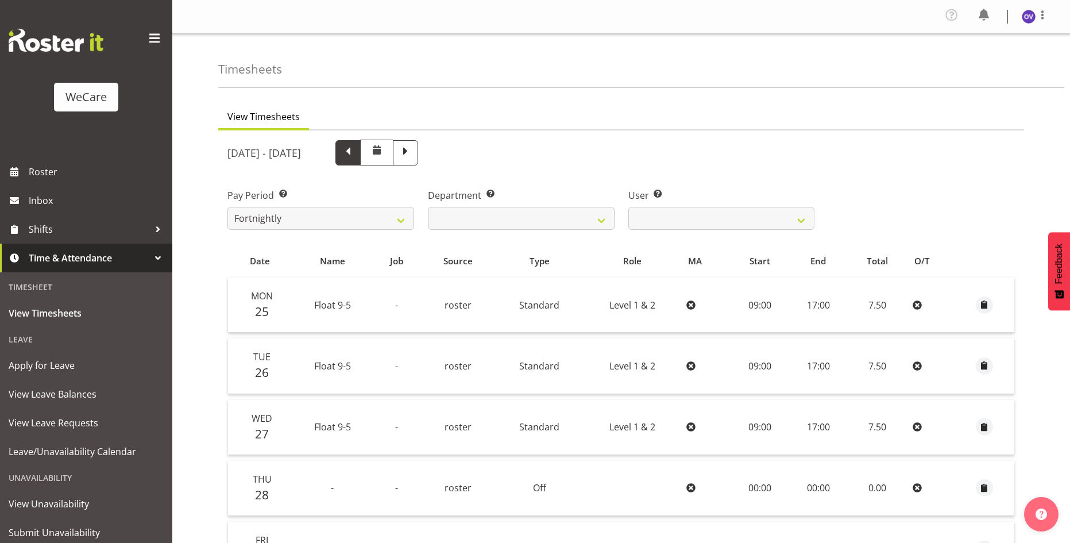
click at [361, 161] on span at bounding box center [348, 152] width 25 height 25
select select
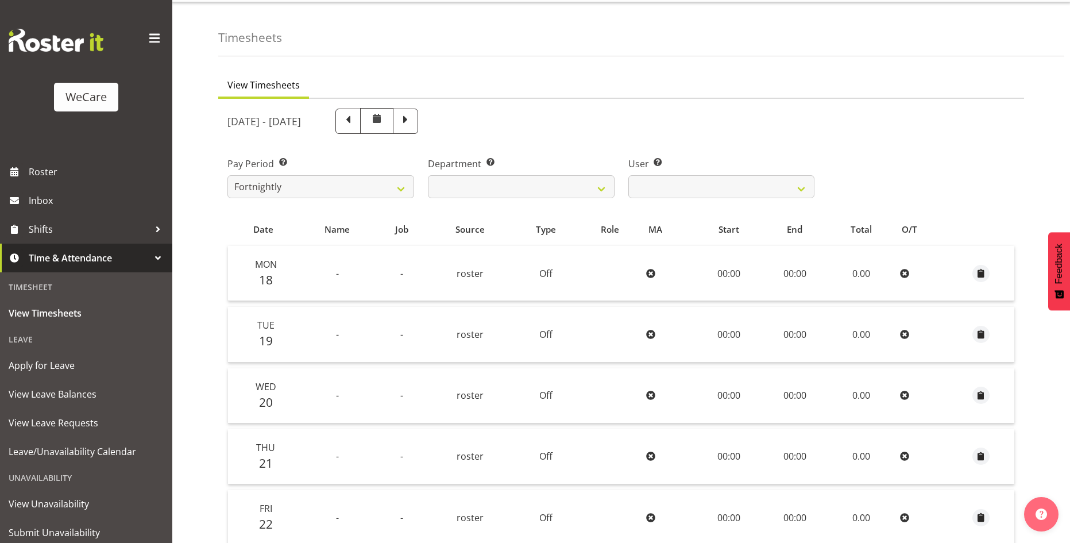
scroll to position [27, 0]
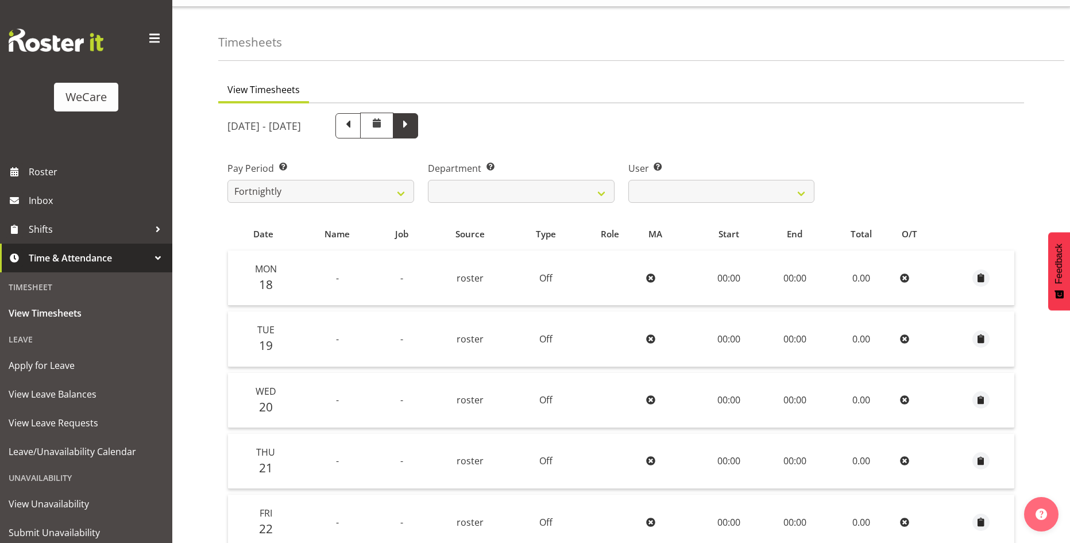
click at [413, 125] on span at bounding box center [405, 124] width 15 height 15
select select
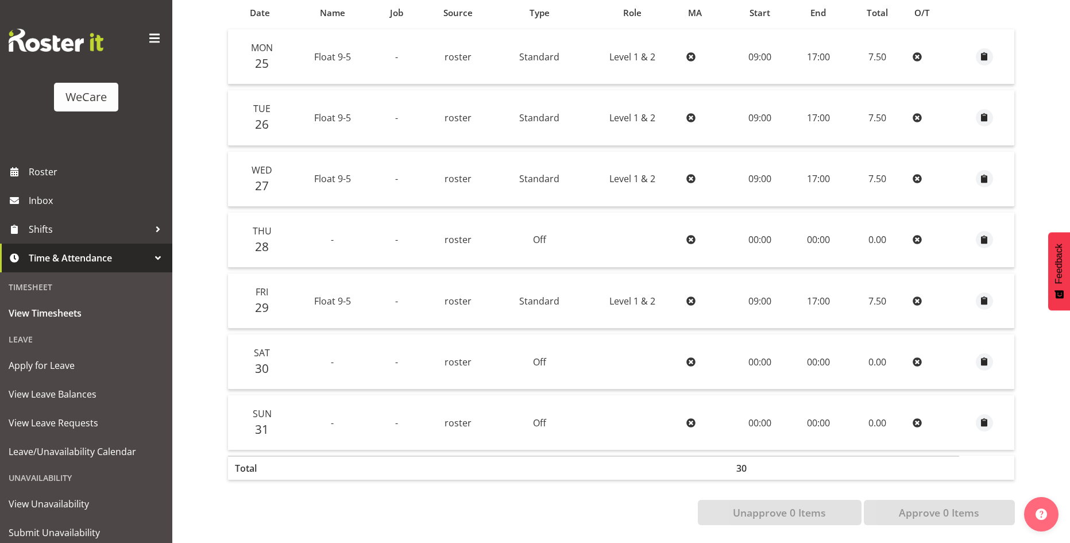
scroll to position [0, 0]
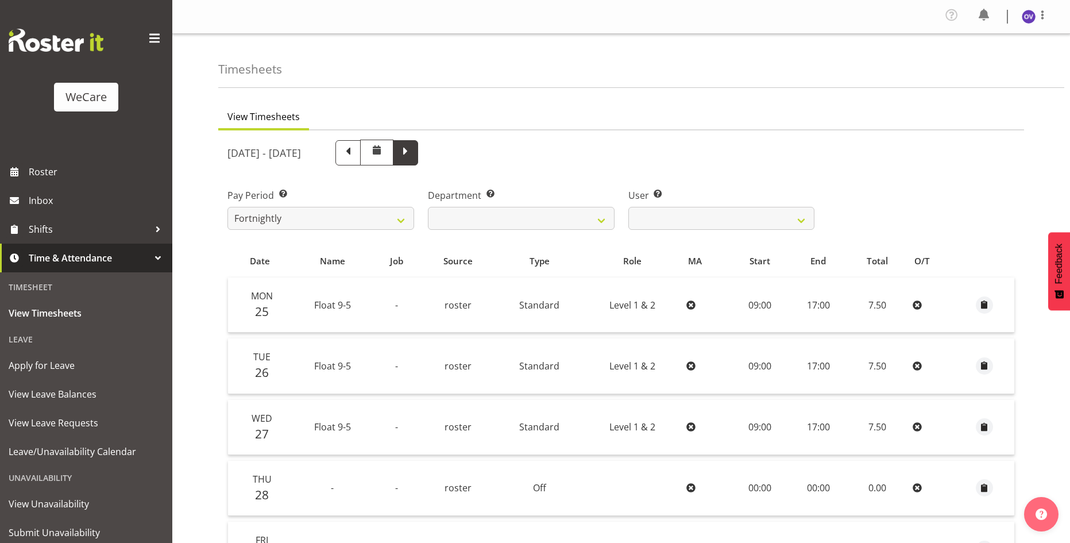
click at [418, 164] on span at bounding box center [405, 152] width 25 height 25
select select
click at [413, 156] on span at bounding box center [405, 151] width 15 height 15
select select
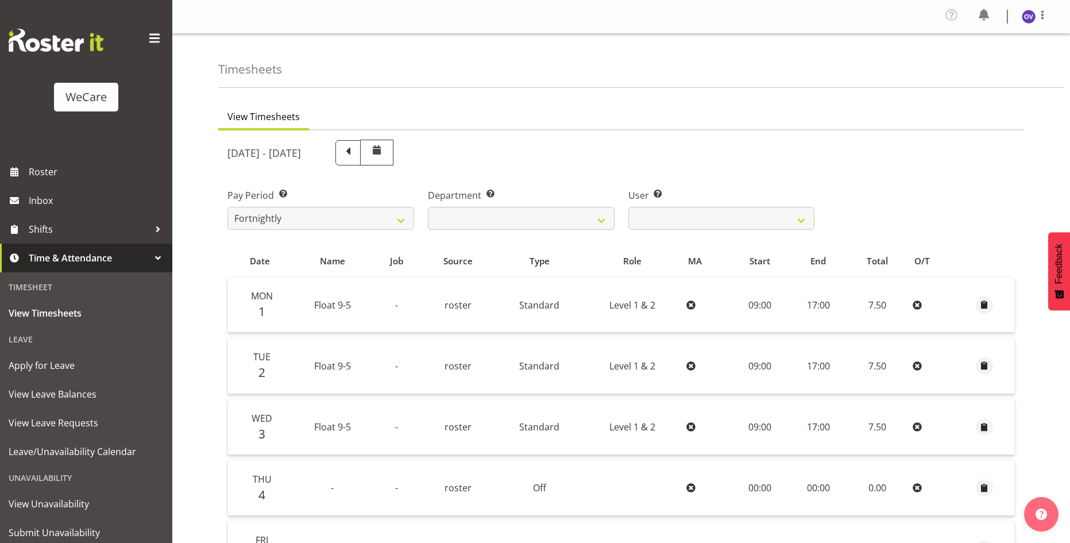
select select
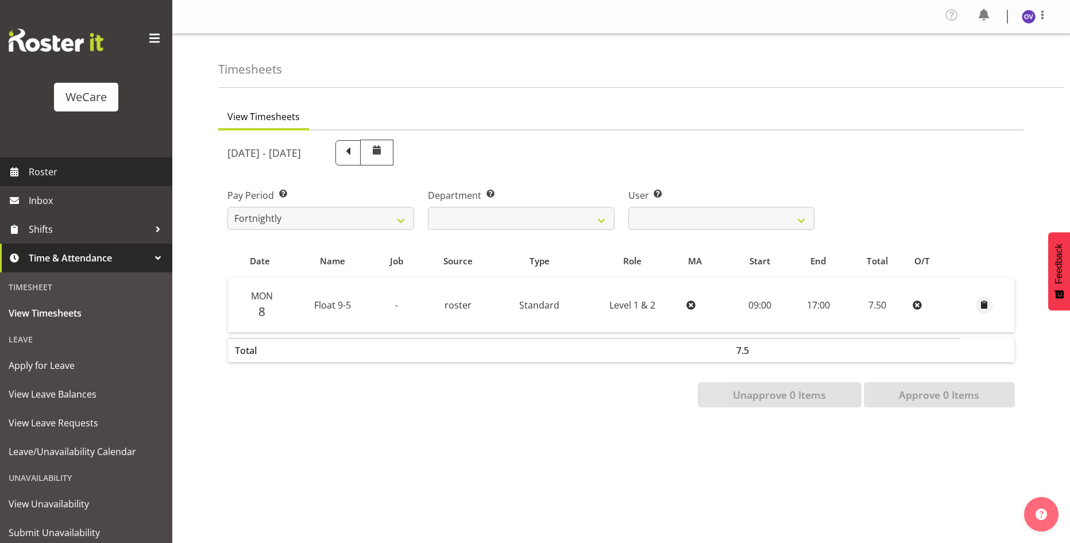
click at [60, 175] on span "Roster" at bounding box center [98, 171] width 138 height 17
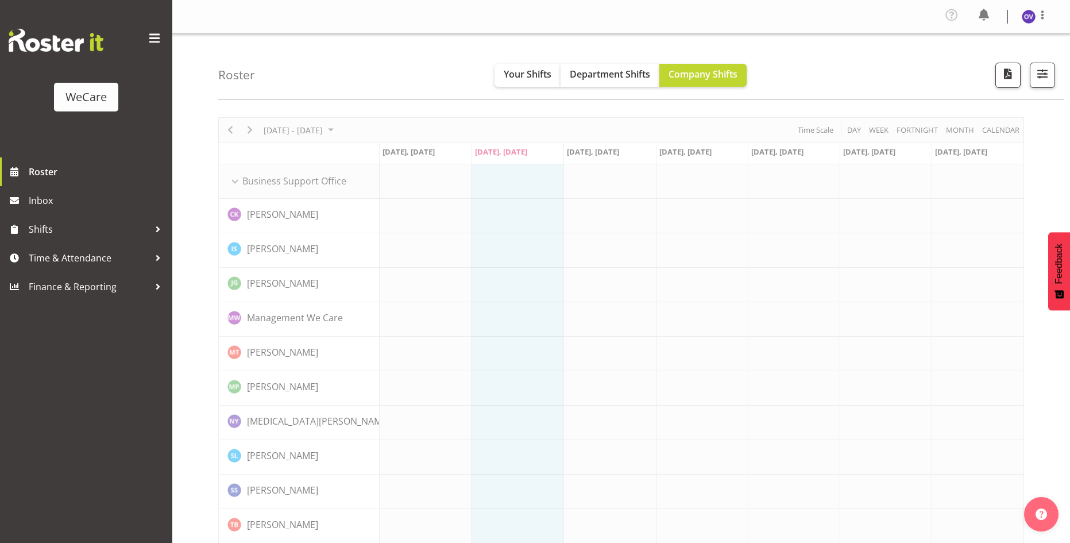
click at [531, 75] on span "Your Shifts" at bounding box center [528, 74] width 48 height 13
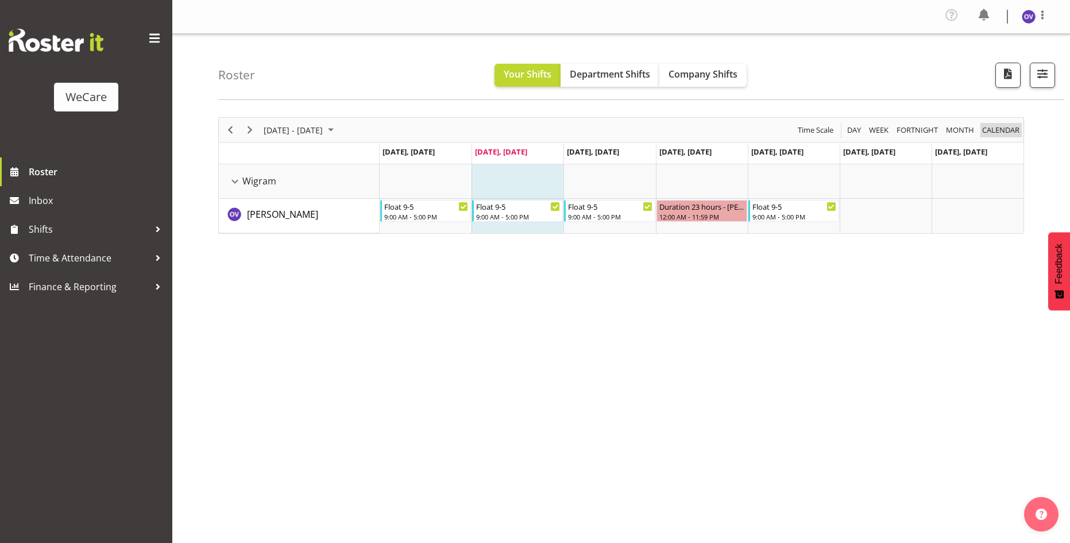
click at [1013, 127] on span "calendar" at bounding box center [1001, 130] width 40 height 14
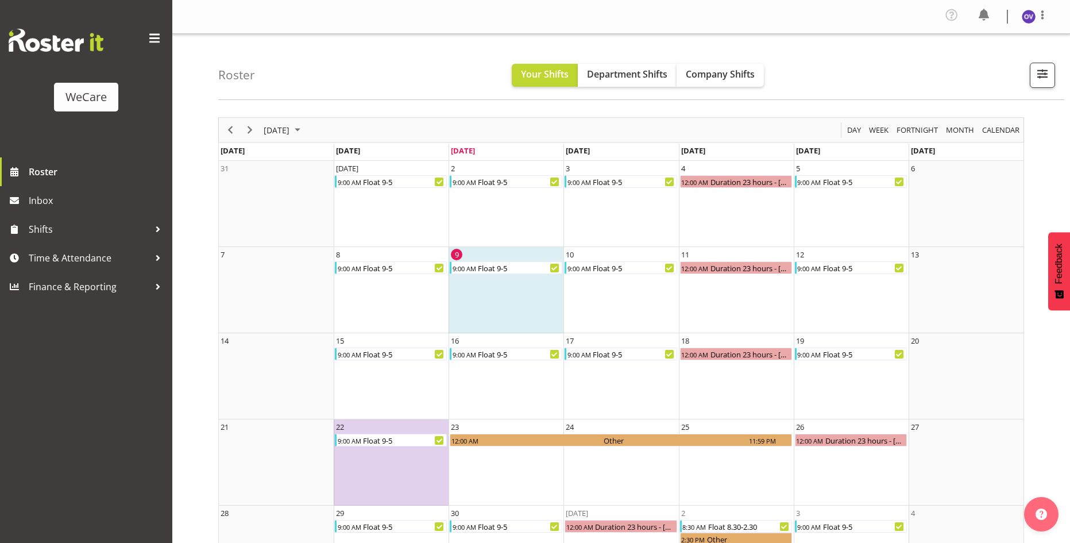
click at [977, 155] on div "[DATE] [DATE] Day Week Fortnight Month calendar Month Agenda Time Scale [DATE] …" at bounding box center [621, 354] width 806 height 475
click at [764, 321] on td "11 12:00 AM Duration 23 hours - [PERSON_NAME]" at bounding box center [736, 290] width 115 height 86
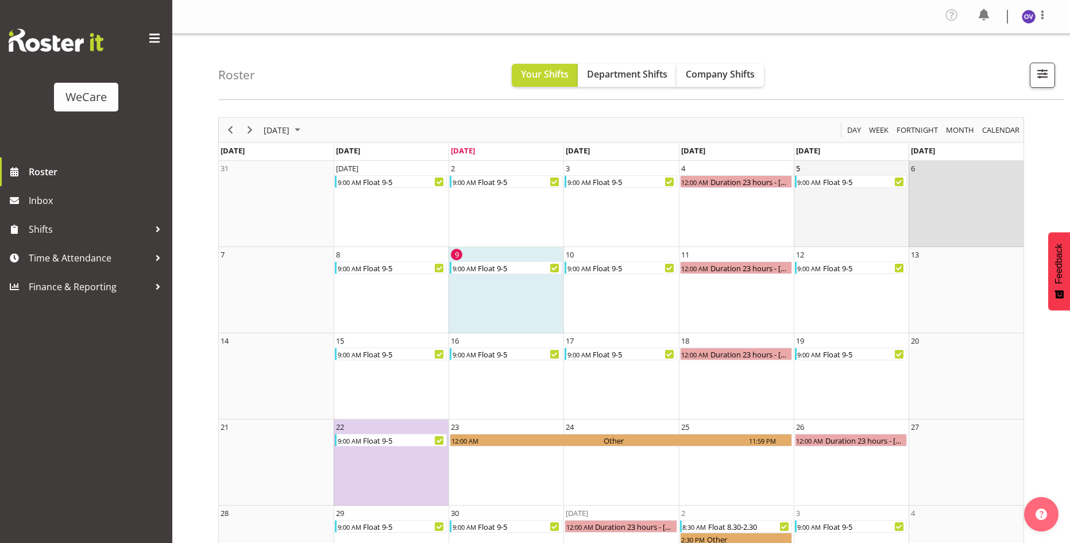
drag, startPoint x: 929, startPoint y: 220, endPoint x: 861, endPoint y: 227, distance: 68.2
click at [926, 218] on td "6" at bounding box center [966, 204] width 115 height 86
